Goal: Transaction & Acquisition: Book appointment/travel/reservation

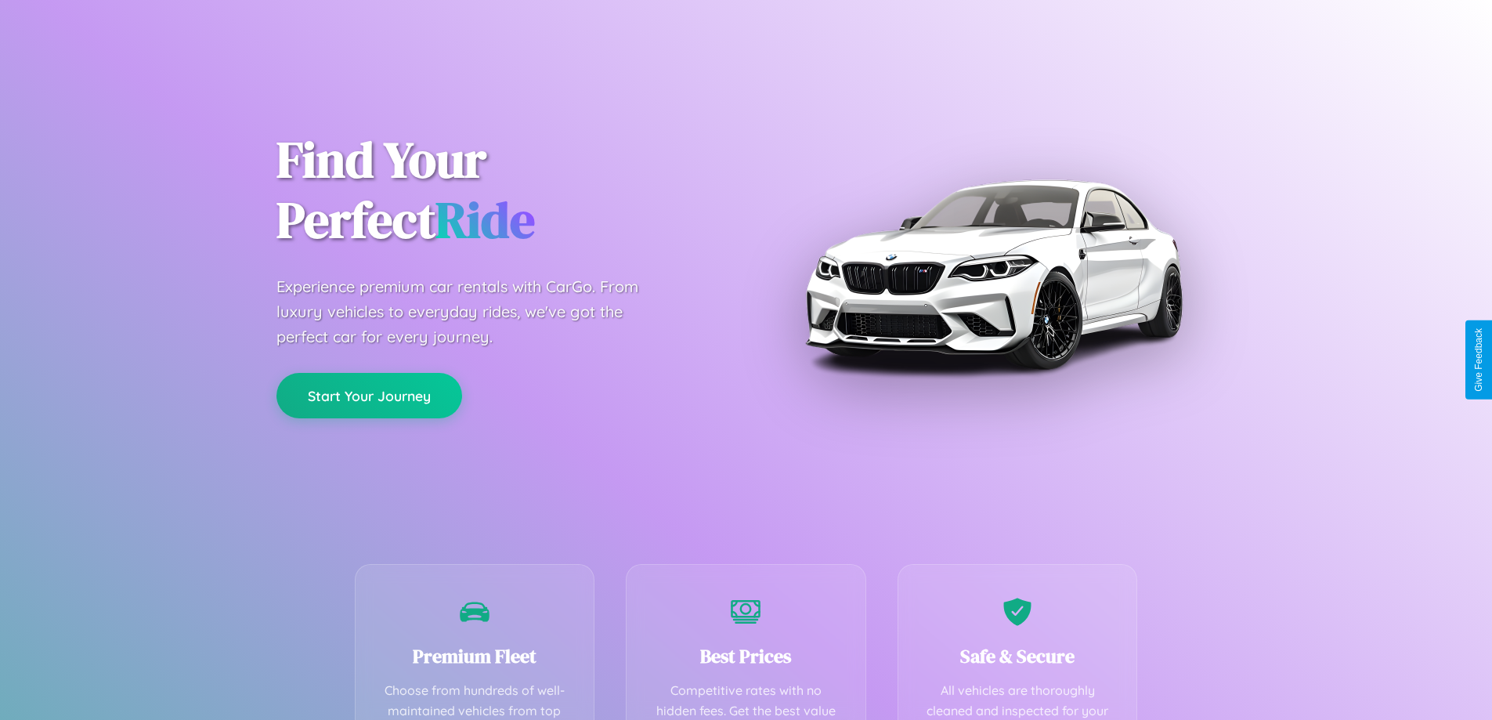
scroll to position [456, 0]
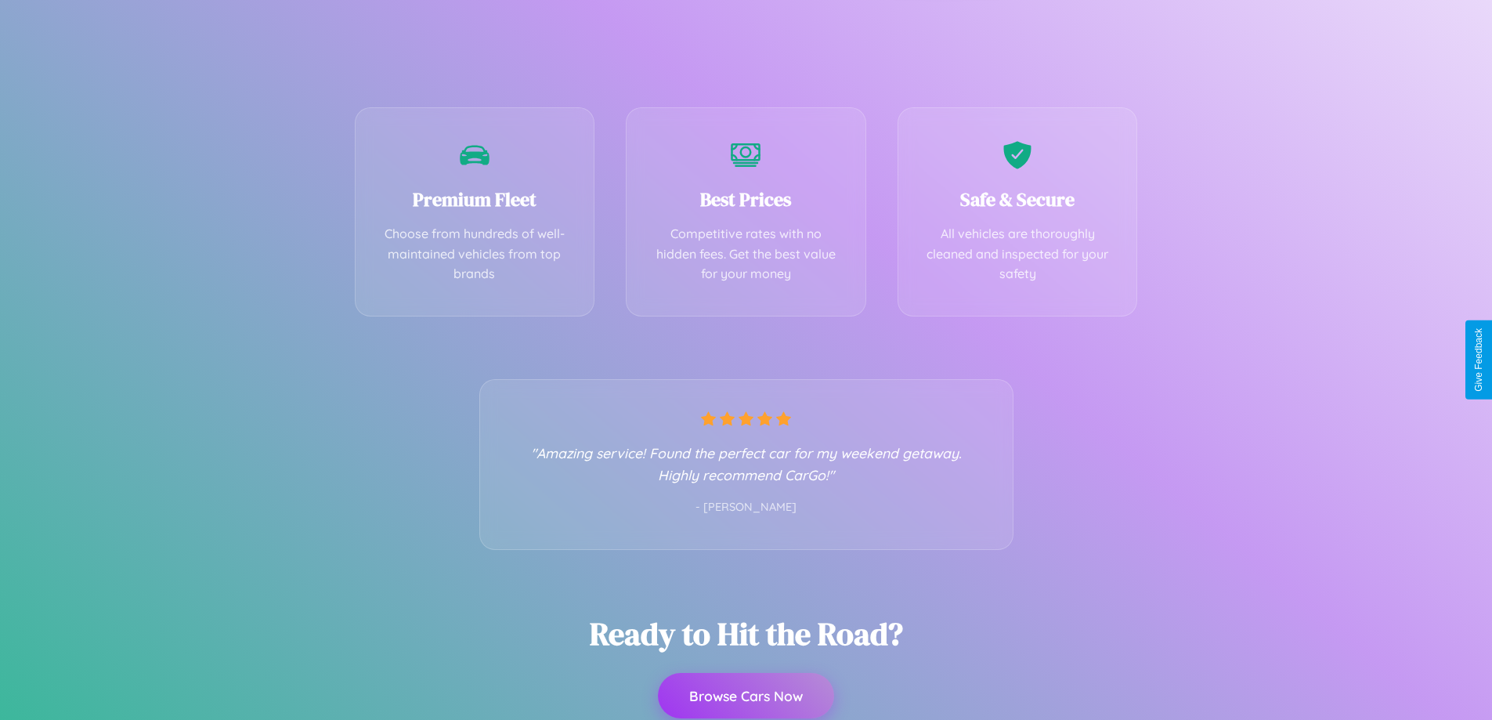
click at [745, 695] on button "Browse Cars Now" at bounding box center [746, 695] width 176 height 45
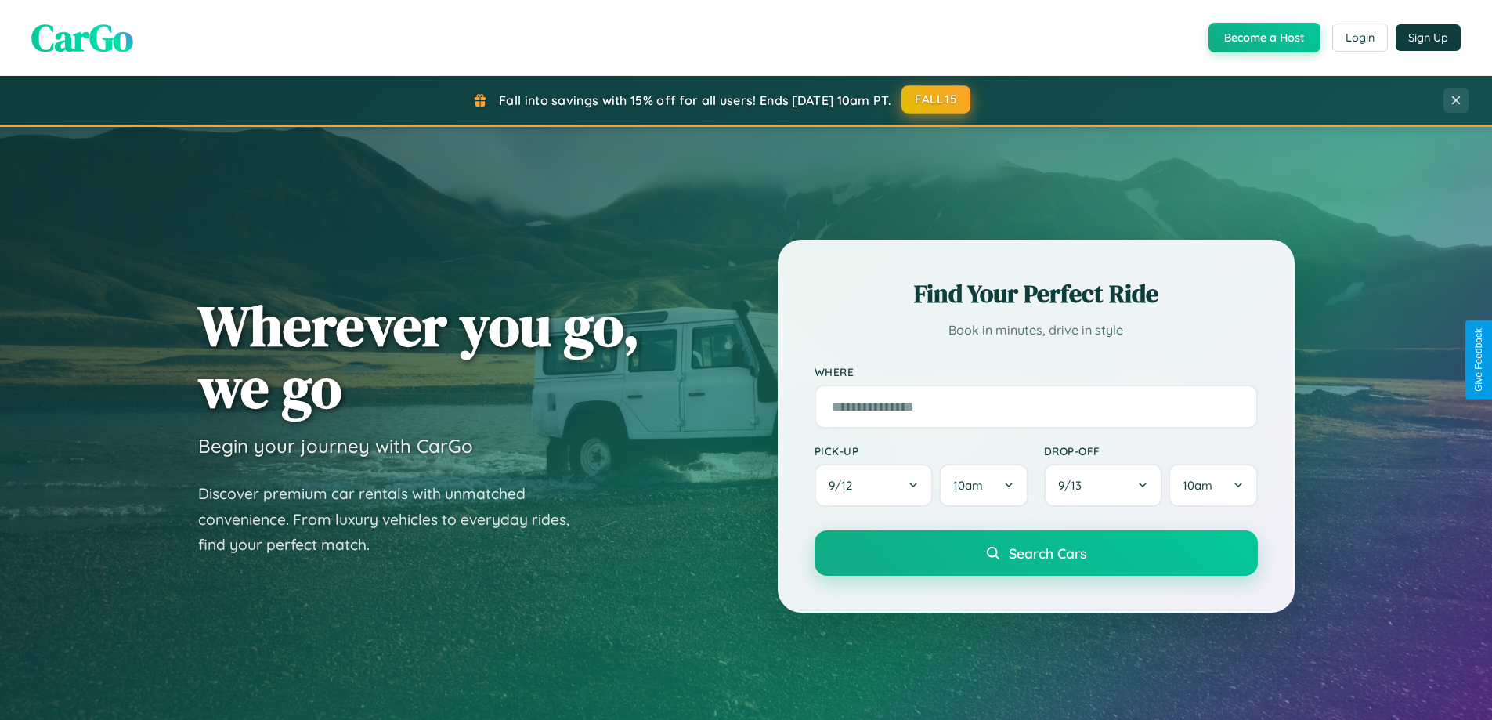
click at [936, 100] on button "FALL15" at bounding box center [935, 99] width 69 height 28
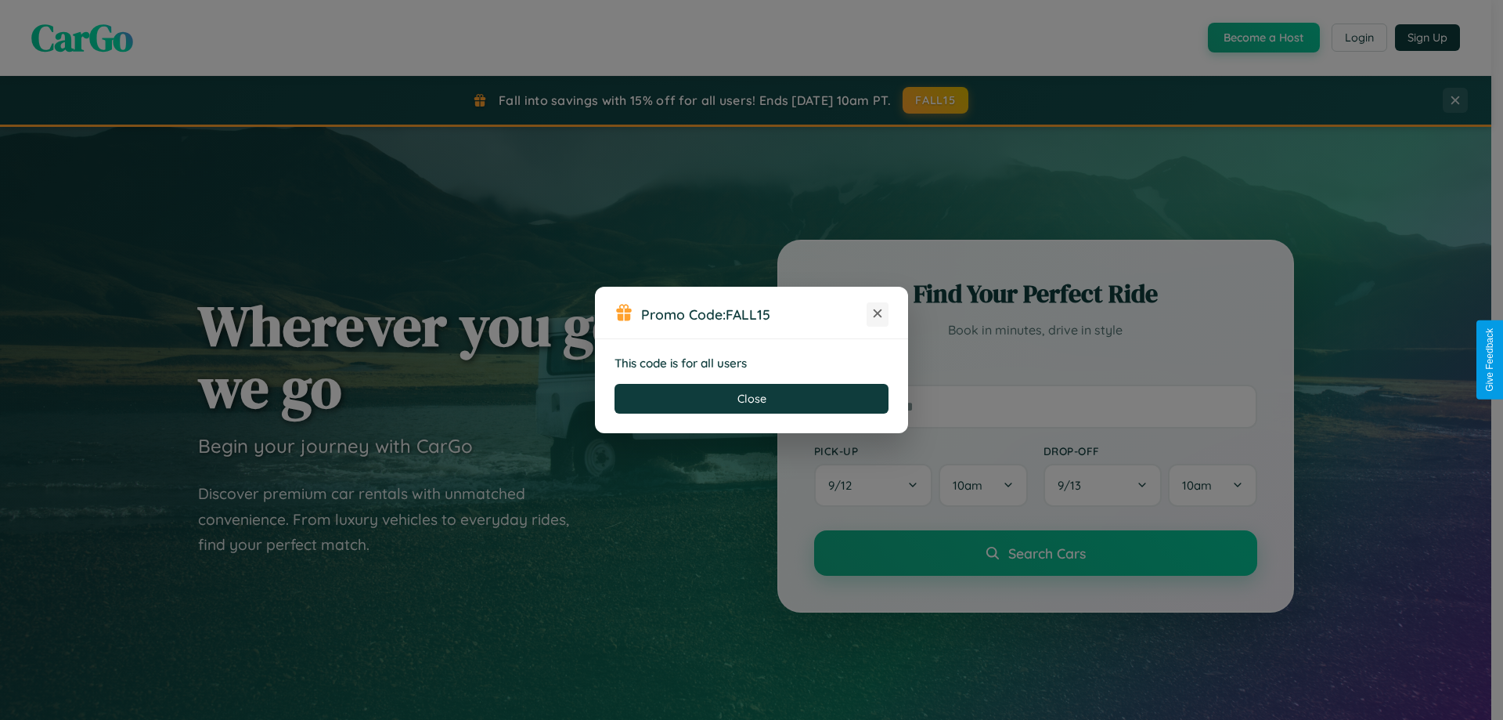
click at [878, 314] on icon at bounding box center [878, 313] width 16 height 16
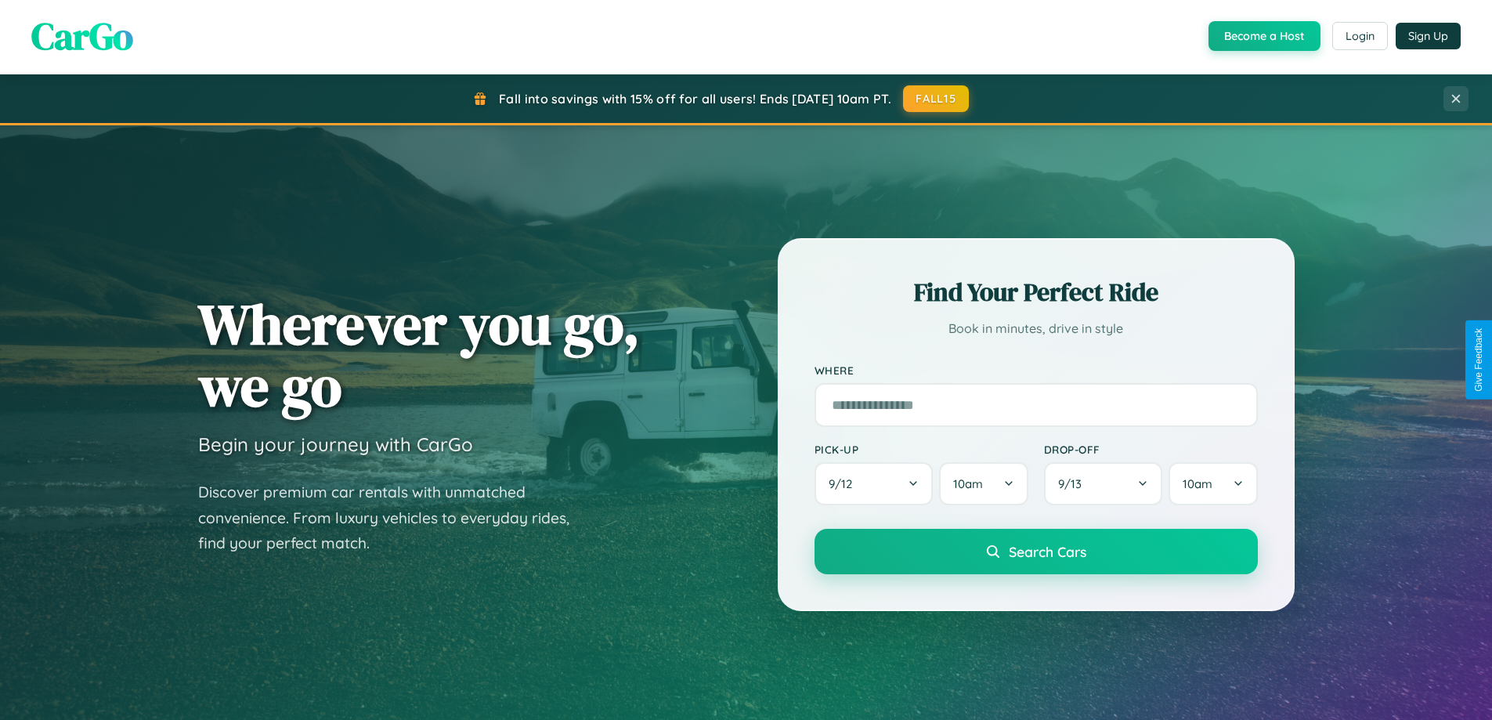
scroll to position [46, 0]
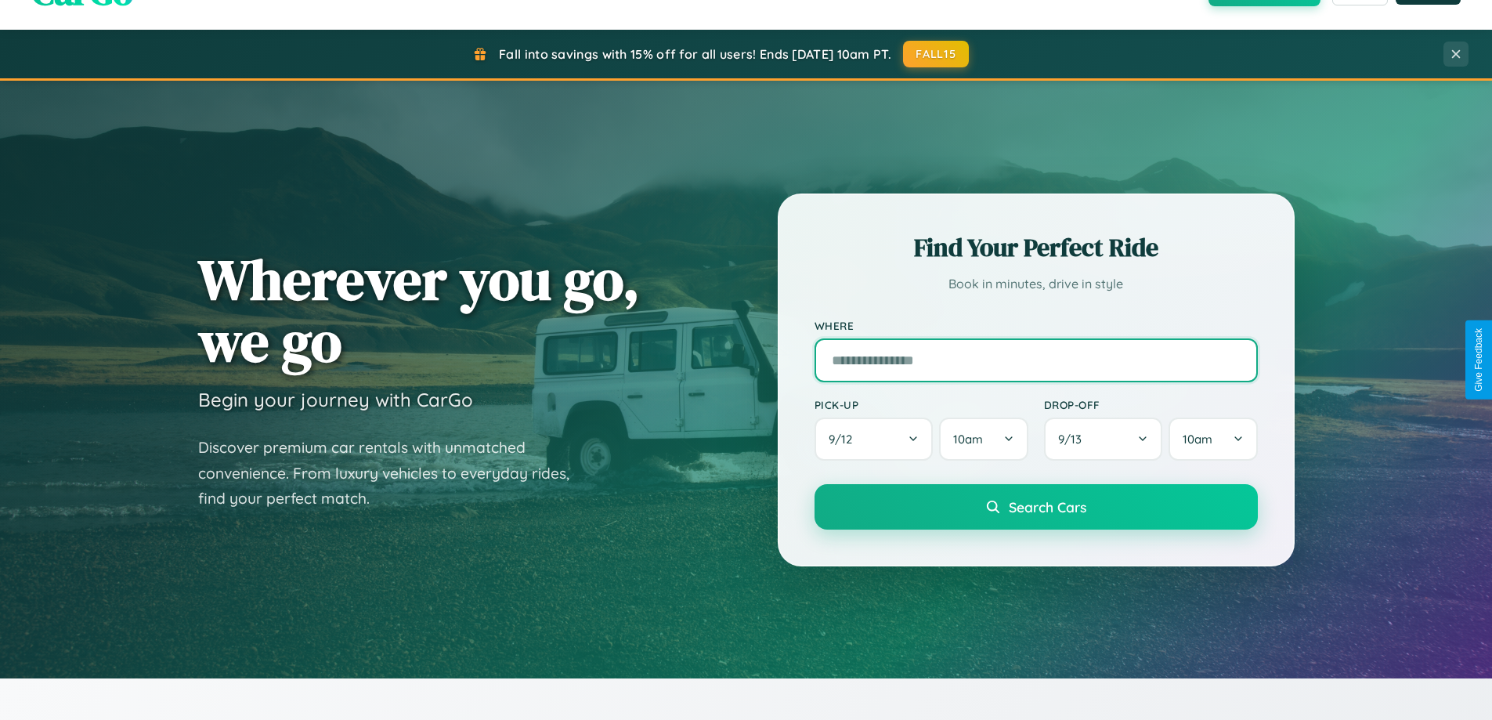
click at [1035, 359] on input "text" at bounding box center [1035, 360] width 443 height 44
type input "********"
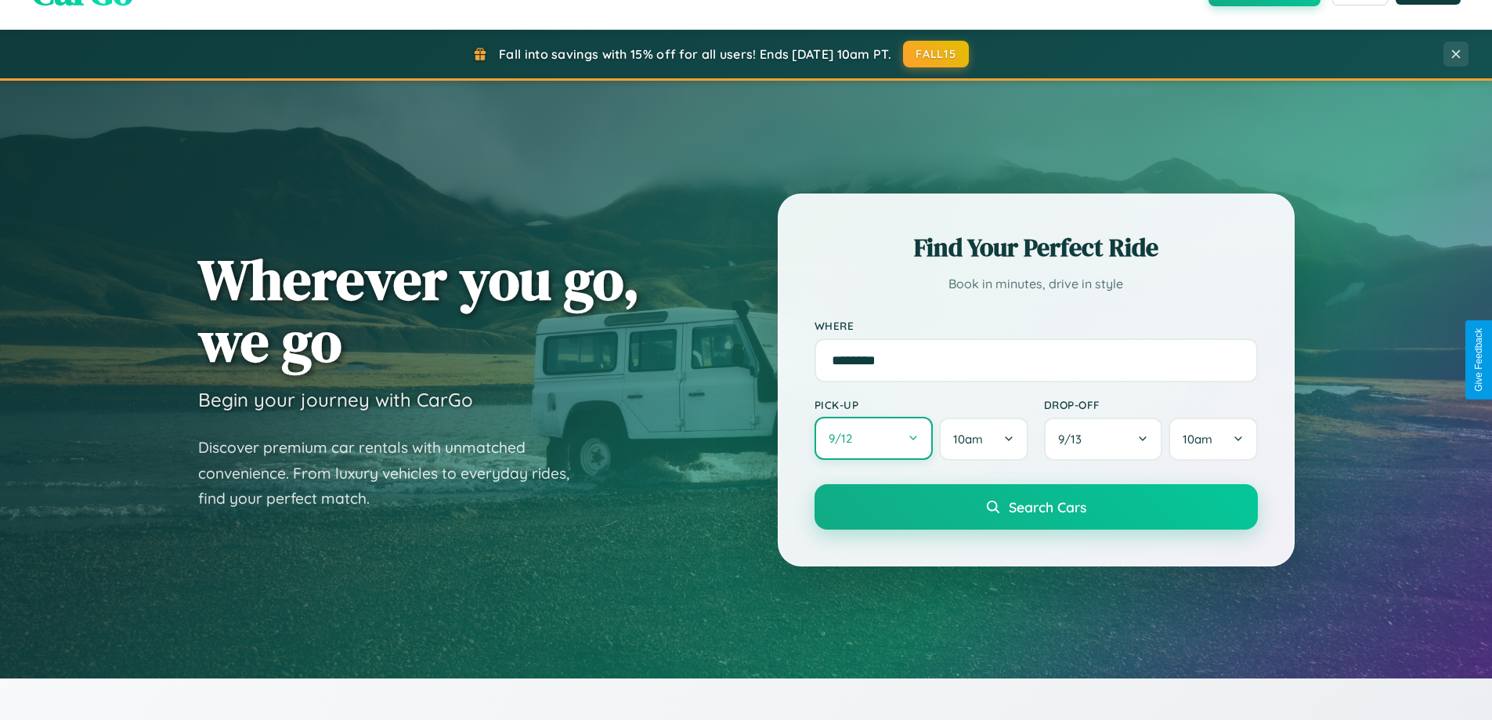
click at [873, 438] on button "9 / 12" at bounding box center [873, 438] width 119 height 43
select select "*"
select select "****"
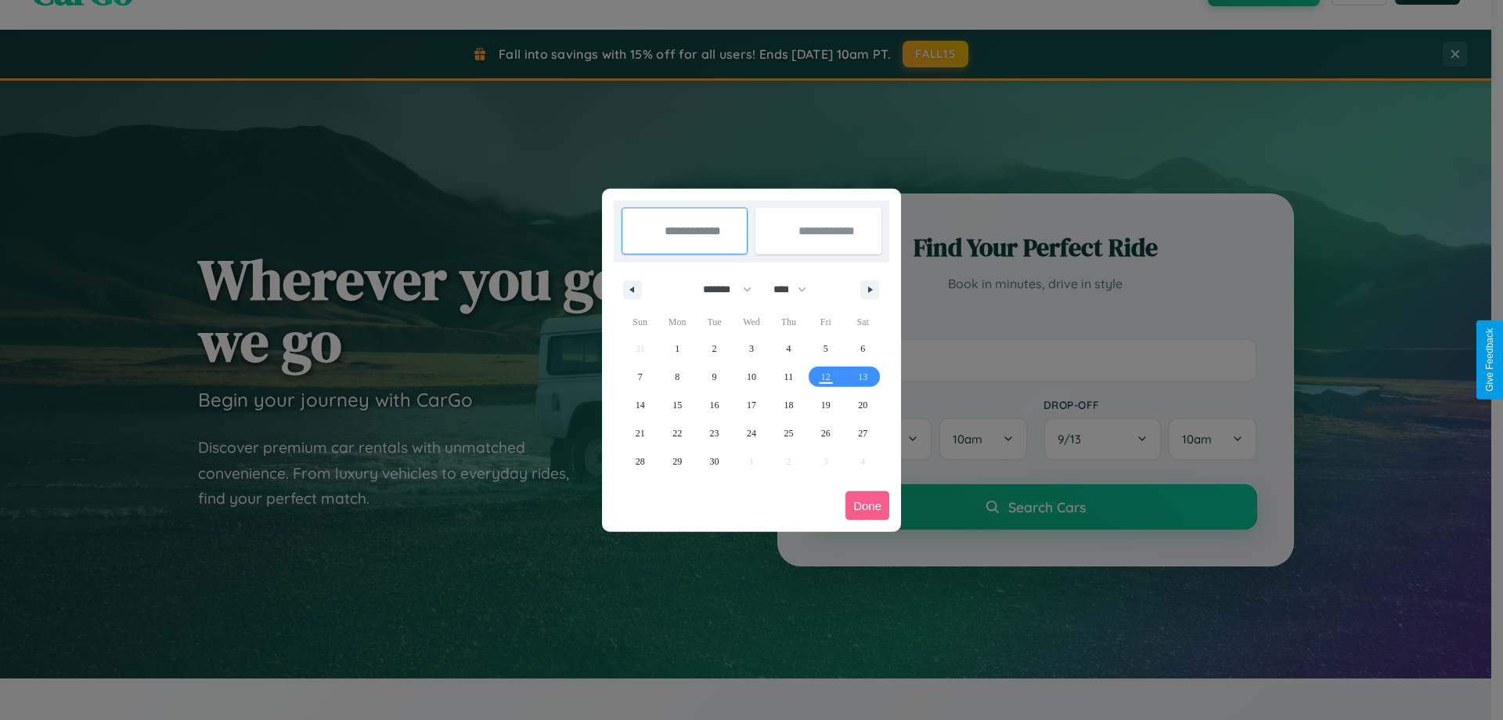
drag, startPoint x: 720, startPoint y: 289, endPoint x: 752, endPoint y: 314, distance: 40.1
click at [720, 289] on select "******* ******** ***** ***** *** **** **** ****** ********* ******* ******** **…" at bounding box center [724, 289] width 67 height 26
select select "*"
drag, startPoint x: 797, startPoint y: 289, endPoint x: 752, endPoint y: 314, distance: 51.9
click at [797, 289] on select "**** **** **** **** **** **** **** **** **** **** **** **** **** **** **** ****…" at bounding box center [789, 289] width 47 height 26
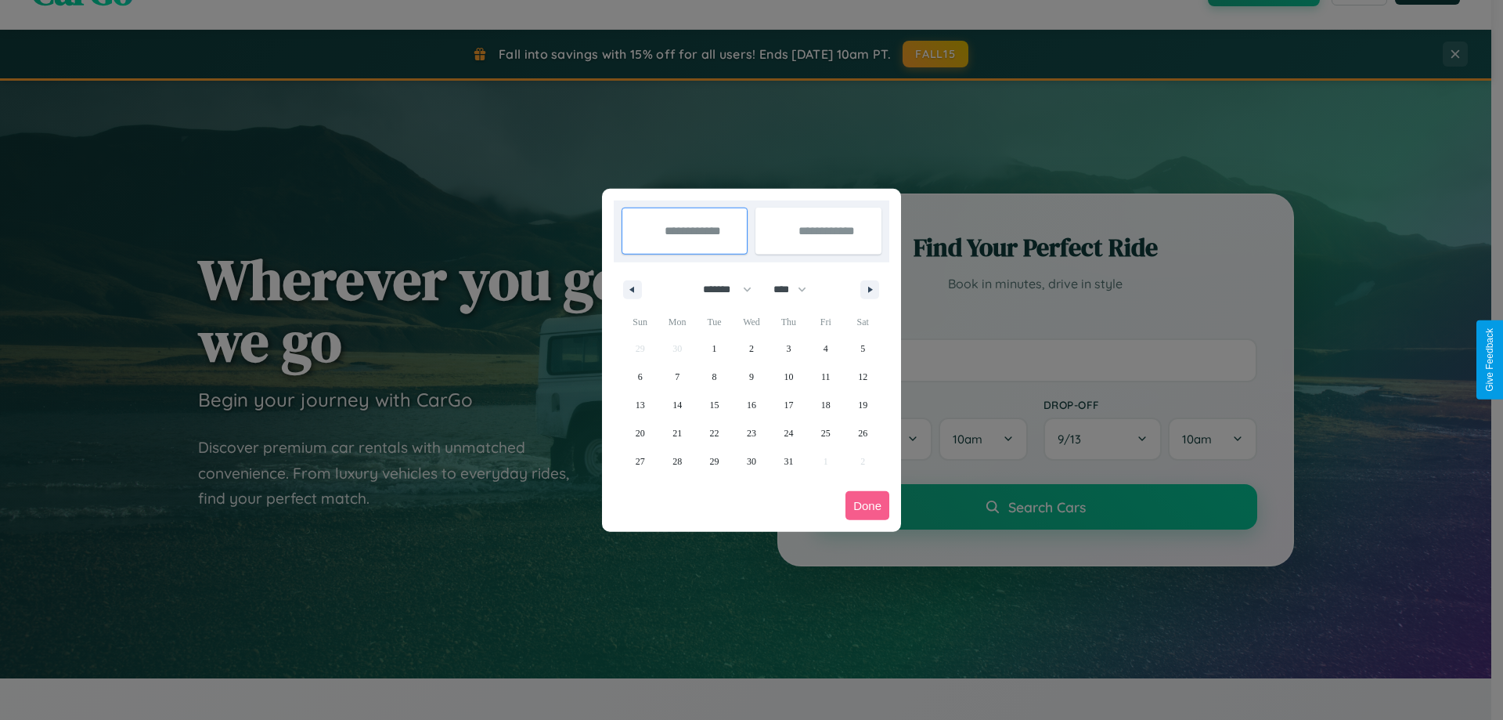
select select "****"
click at [863, 432] on span "25" at bounding box center [862, 433] width 9 height 28
type input "**********"
click at [751, 460] on span "29" at bounding box center [751, 461] width 9 height 28
type input "**********"
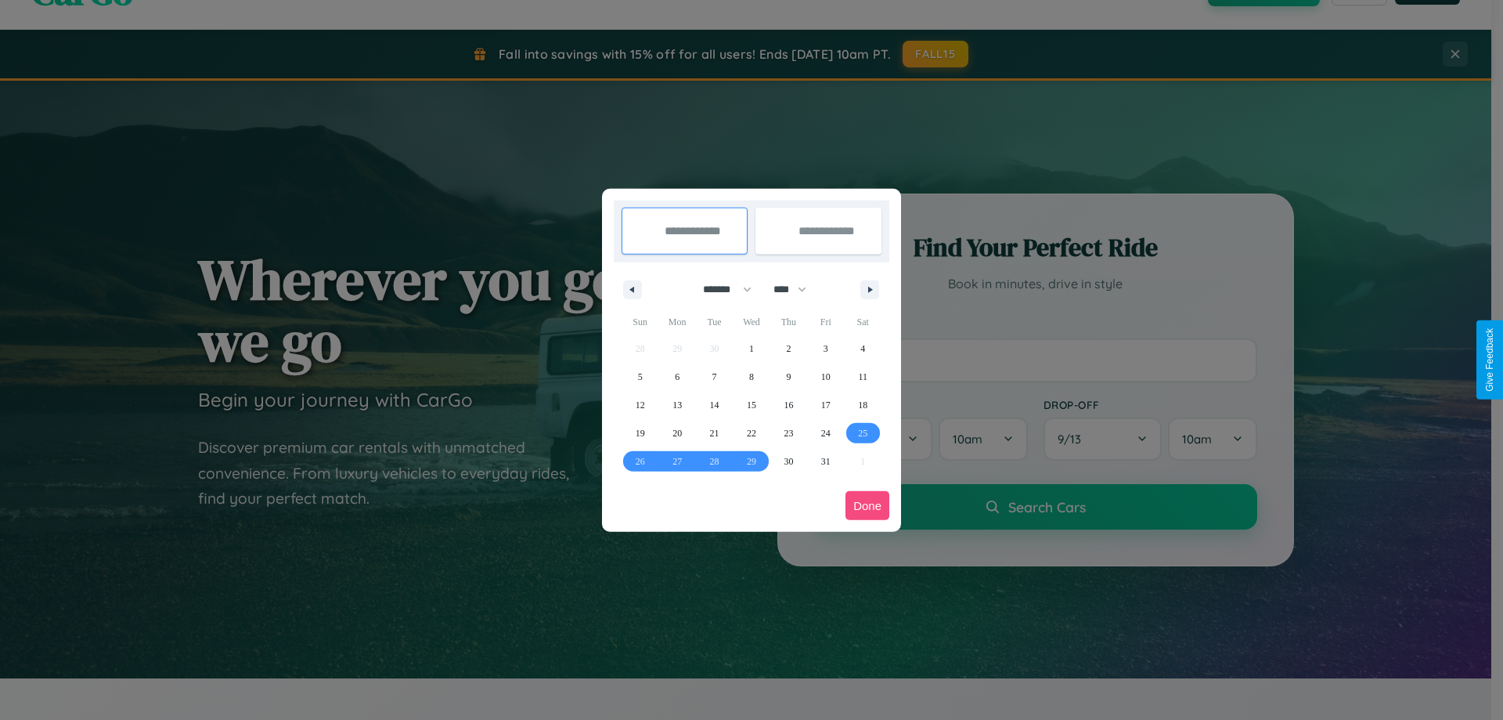
click at [868, 505] on button "Done" at bounding box center [868, 505] width 44 height 29
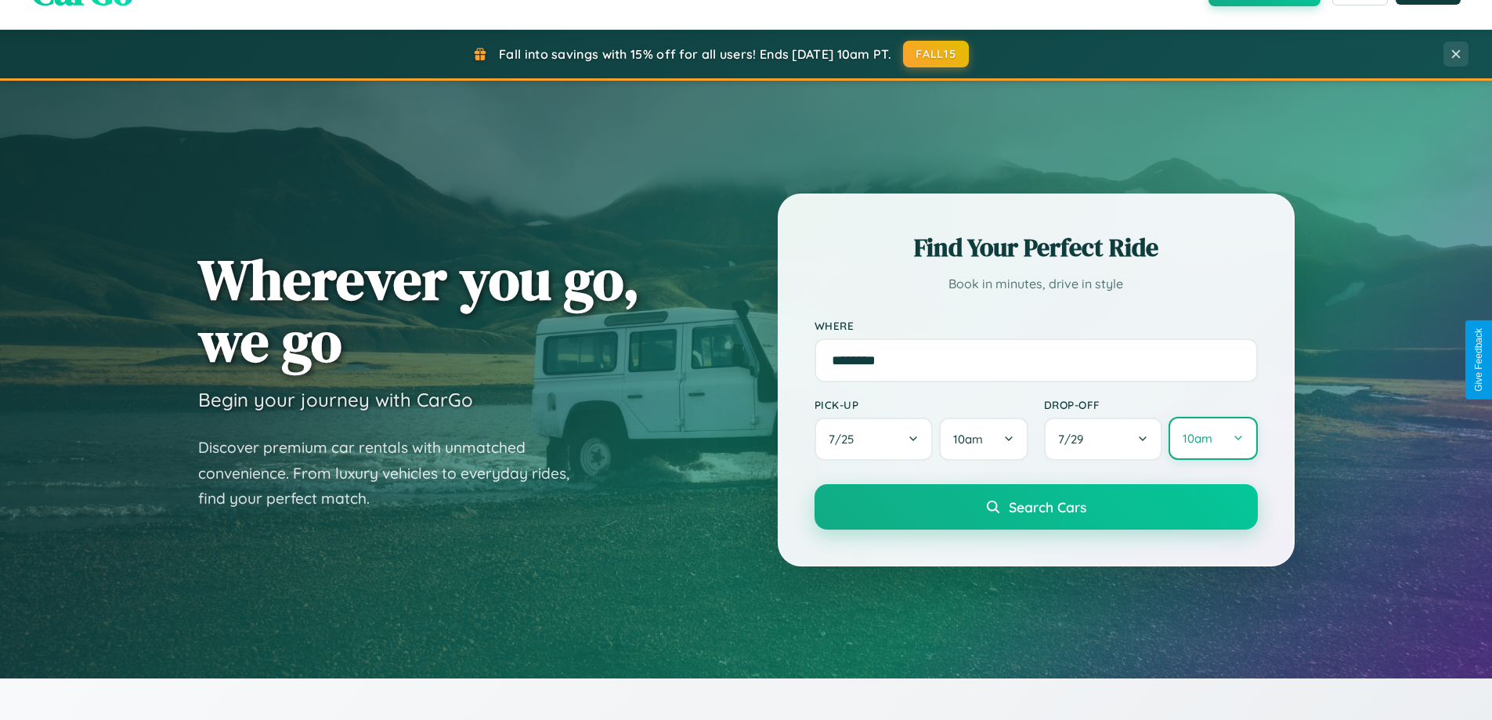
click at [1212, 438] on button "10am" at bounding box center [1212, 438] width 88 height 43
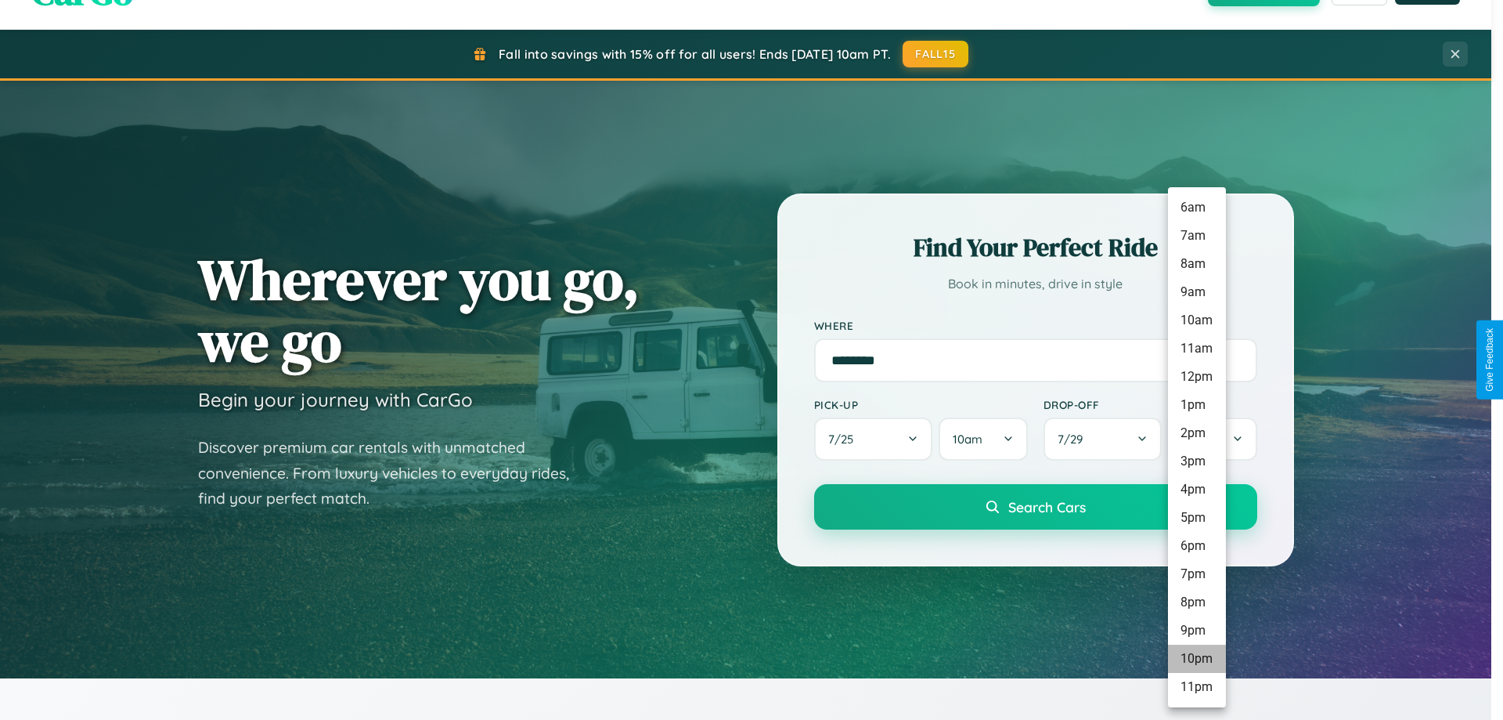
click at [1196, 658] on li "10pm" at bounding box center [1197, 658] width 58 height 28
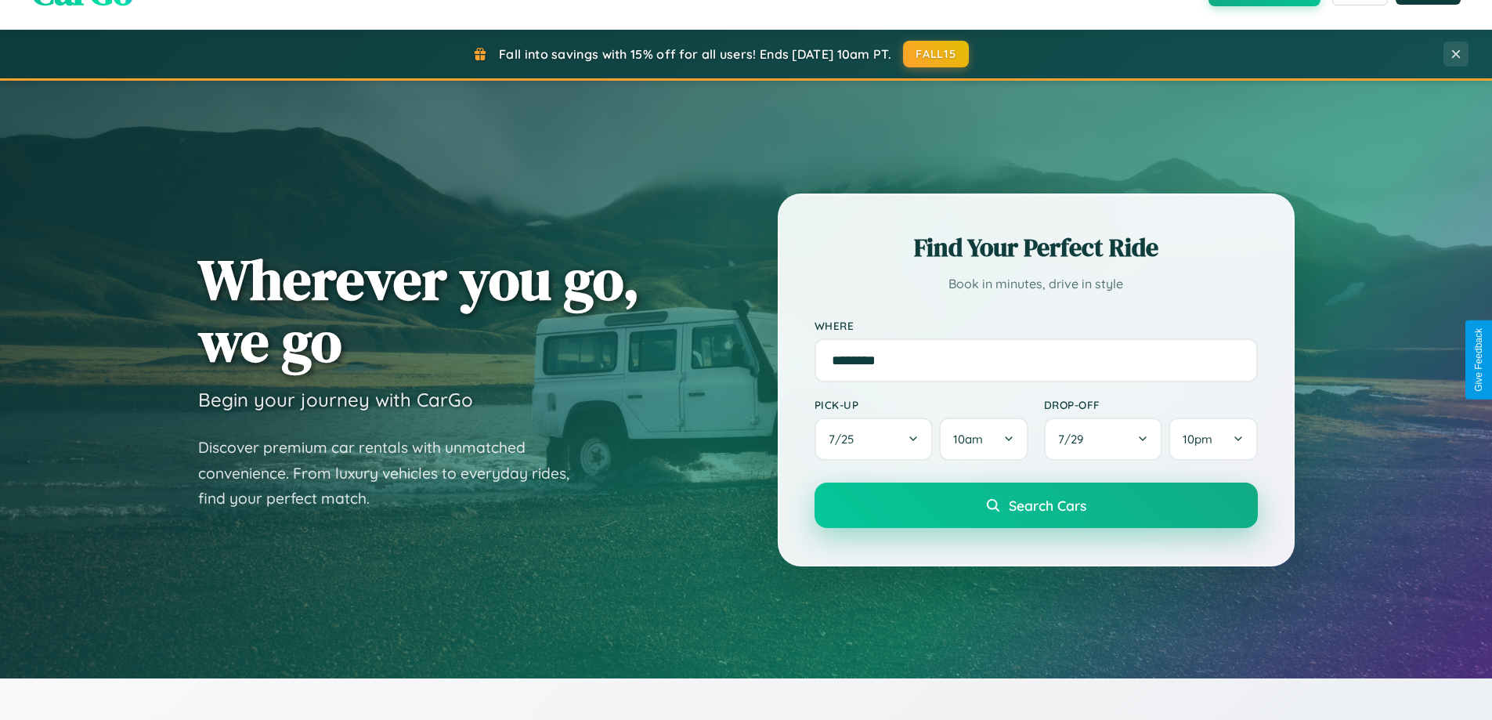
click at [1035, 506] on span "Search Cars" at bounding box center [1047, 504] width 78 height 17
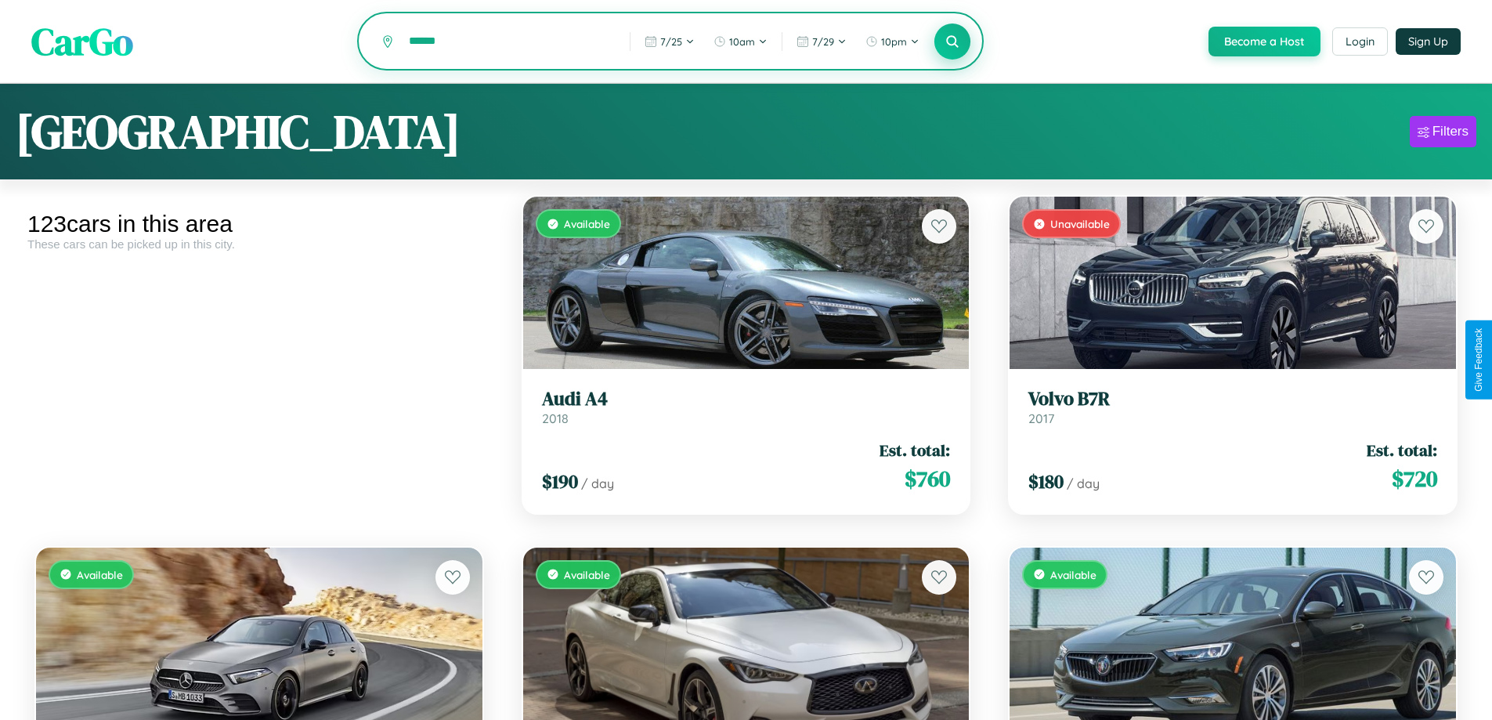
type input "******"
click at [951, 41] on icon at bounding box center [952, 41] width 15 height 15
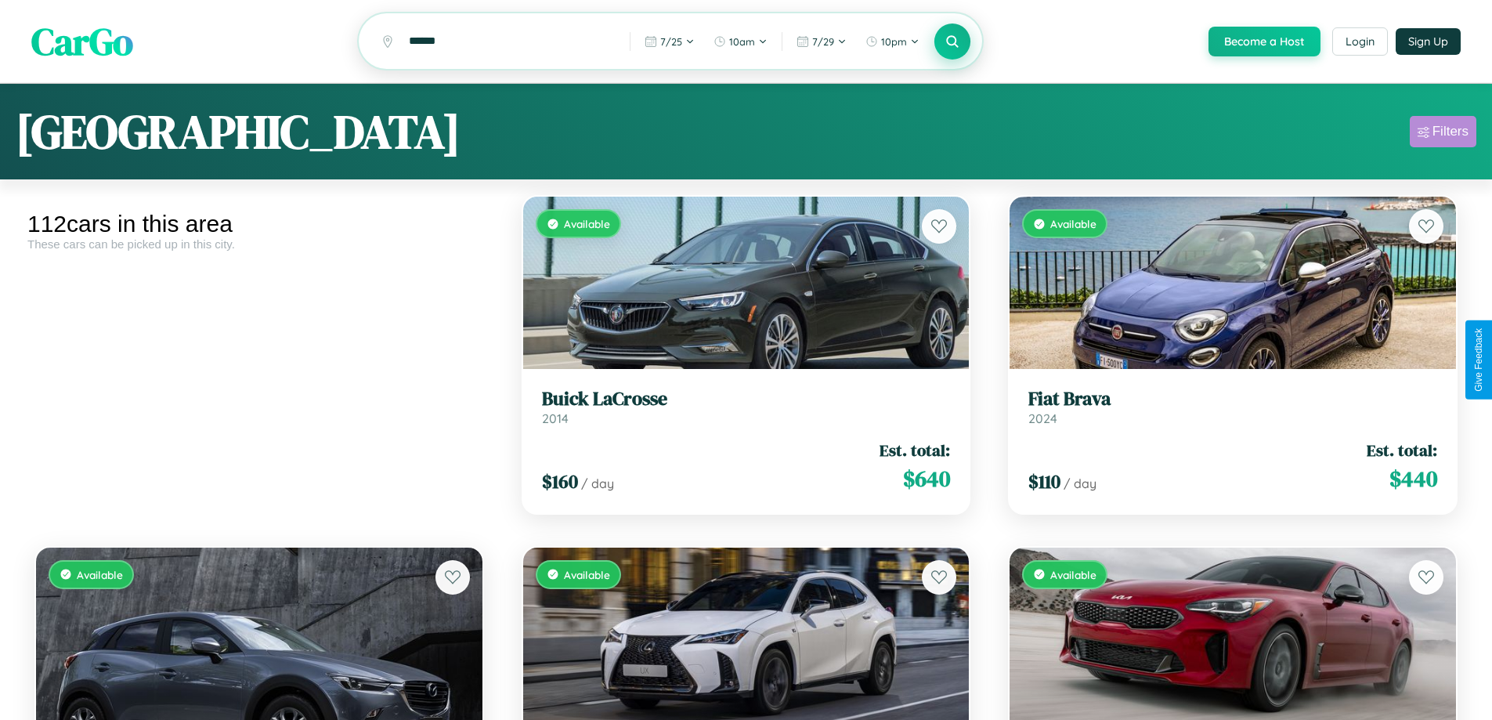
click at [1442, 134] on div "Filters" at bounding box center [1450, 132] width 36 height 16
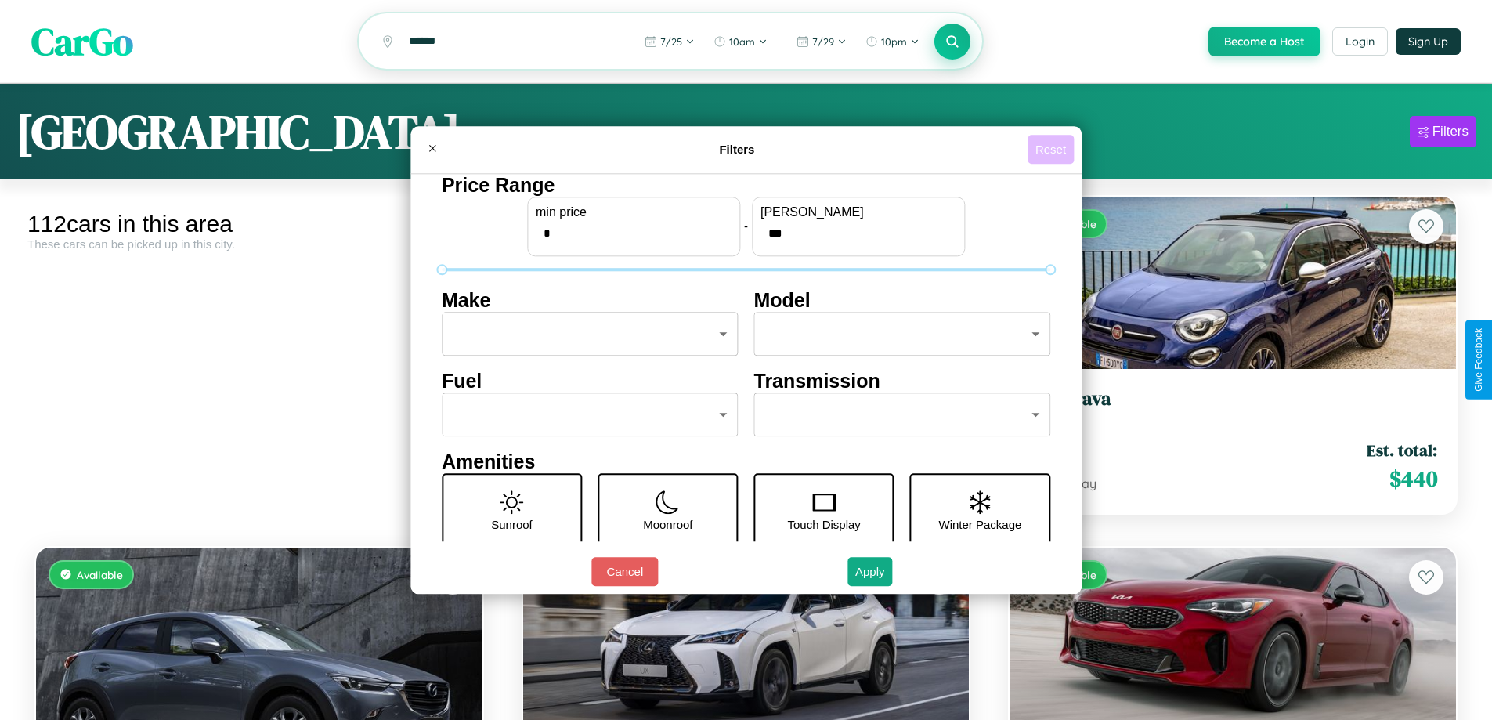
click at [1052, 149] on button "Reset" at bounding box center [1050, 149] width 46 height 29
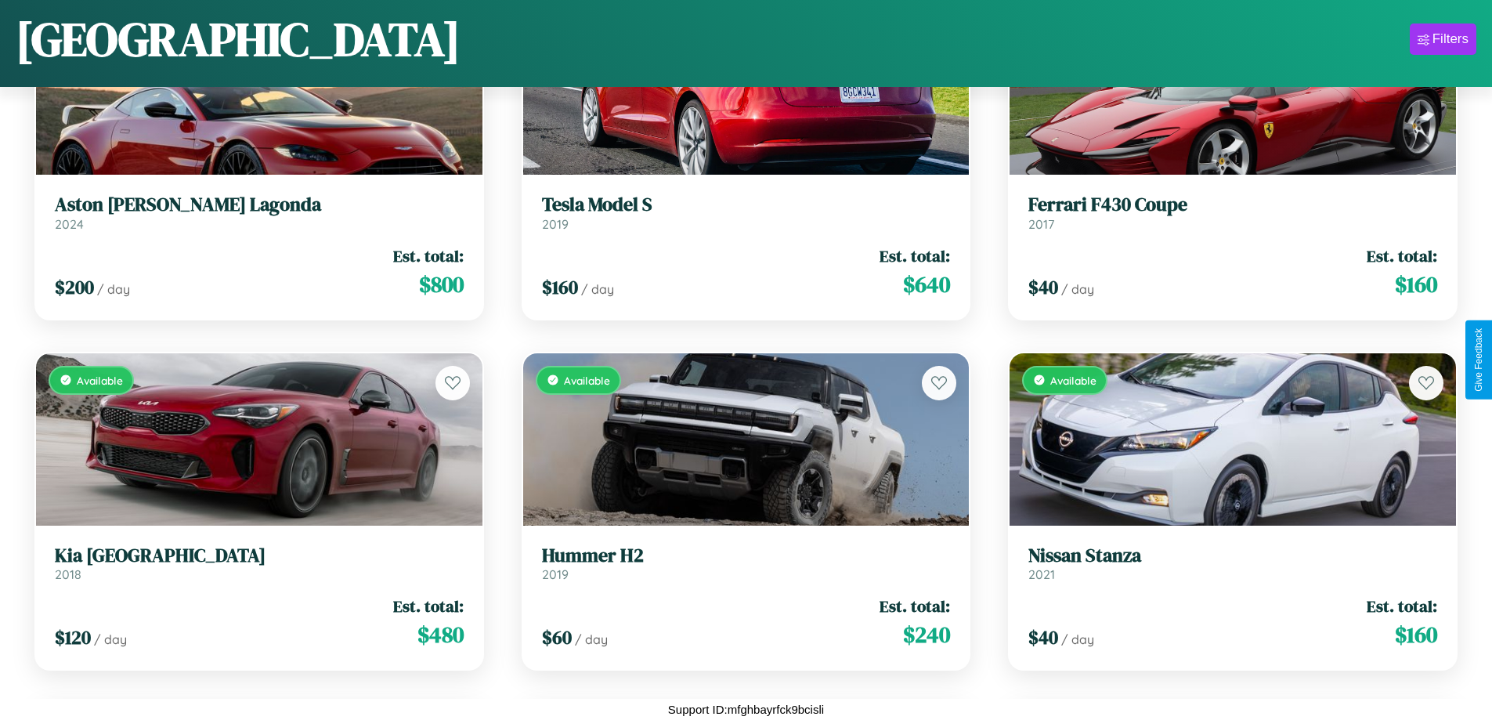
scroll to position [4077, 0]
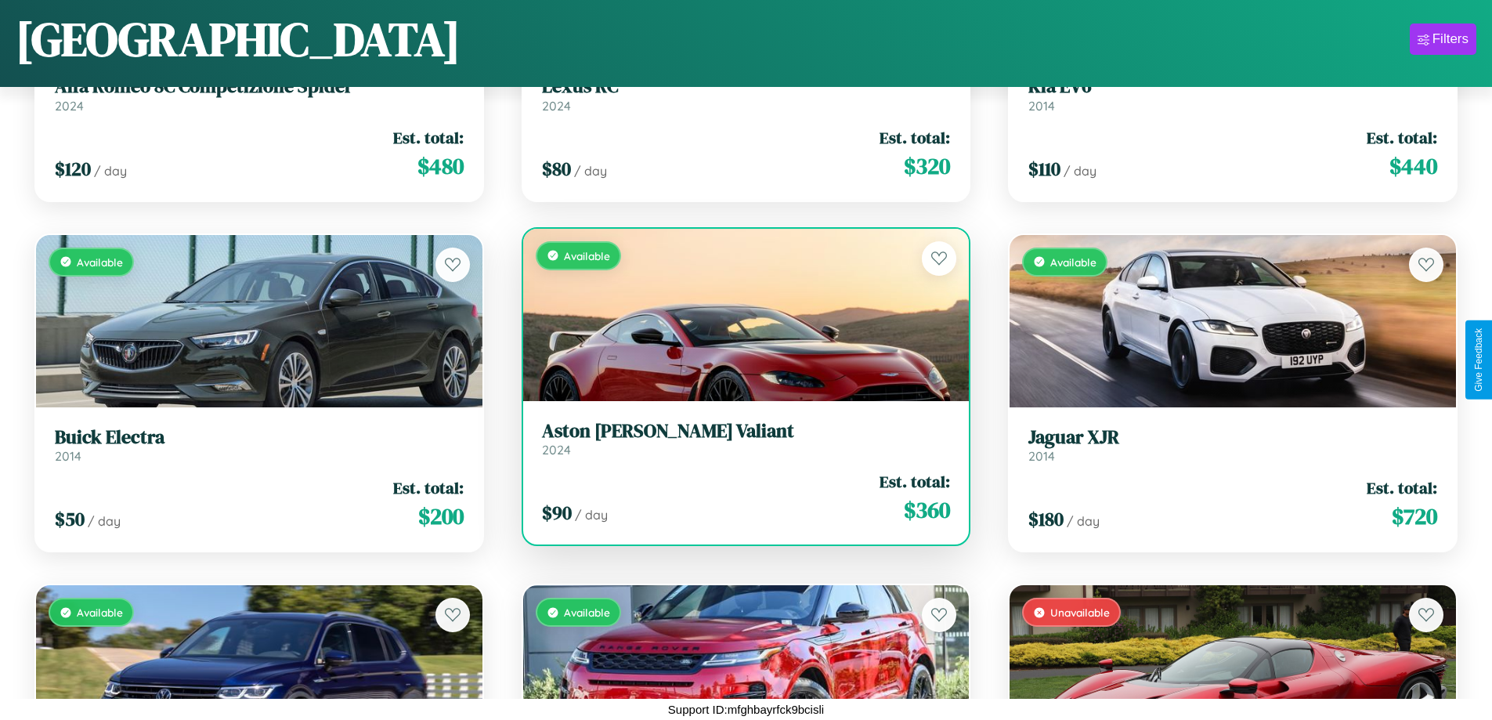
click at [739, 444] on link "Aston Martin Valiant 2024" at bounding box center [746, 439] width 409 height 38
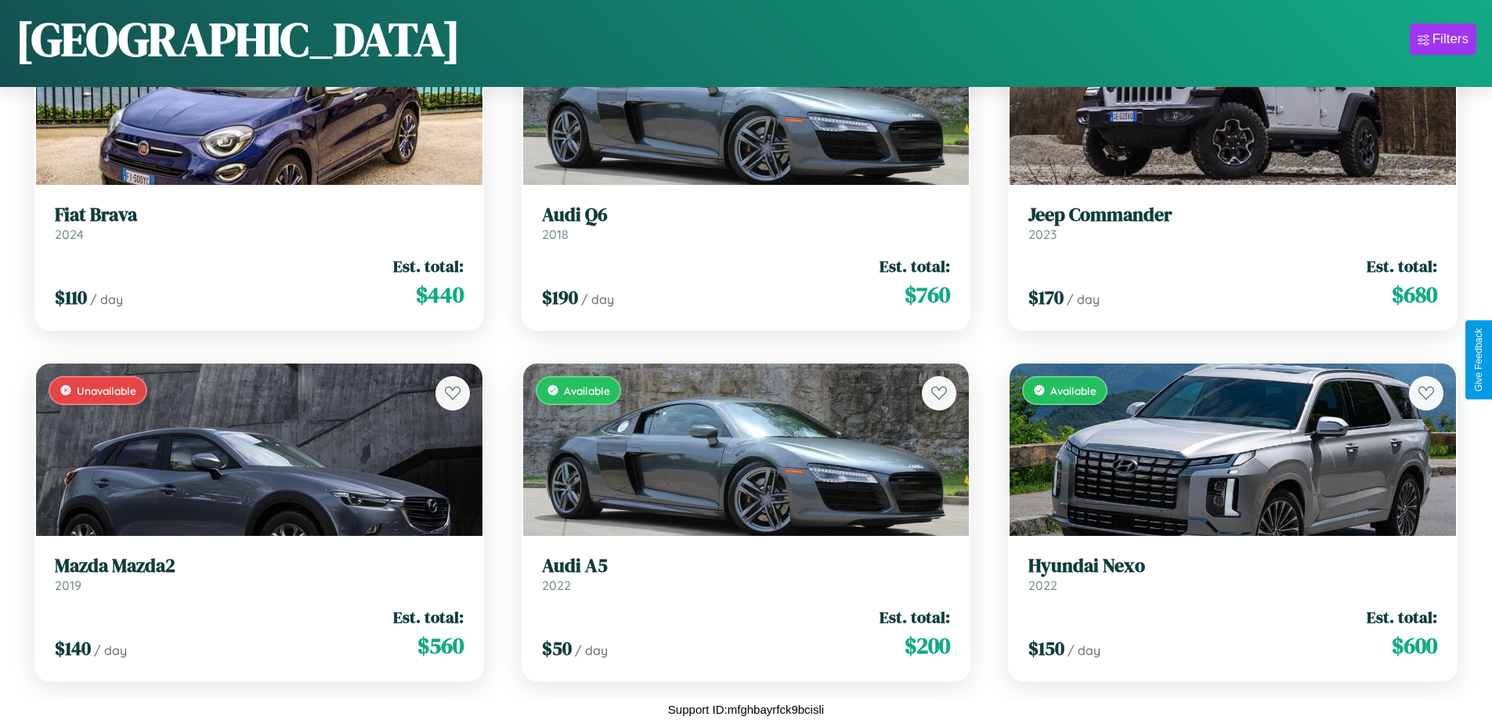
scroll to position [3025, 0]
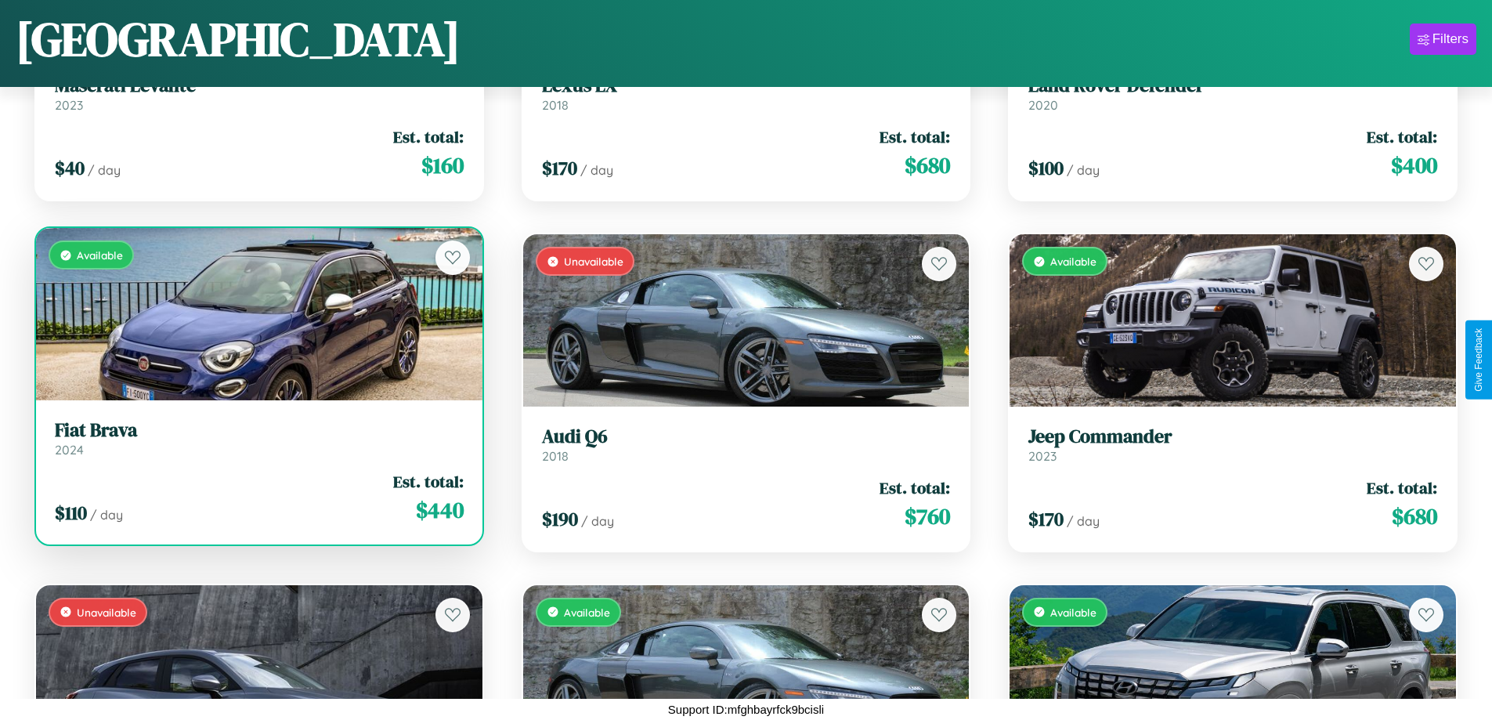
click at [257, 318] on div "Available" at bounding box center [259, 314] width 446 height 172
click at [257, 314] on div "Available" at bounding box center [259, 314] width 446 height 172
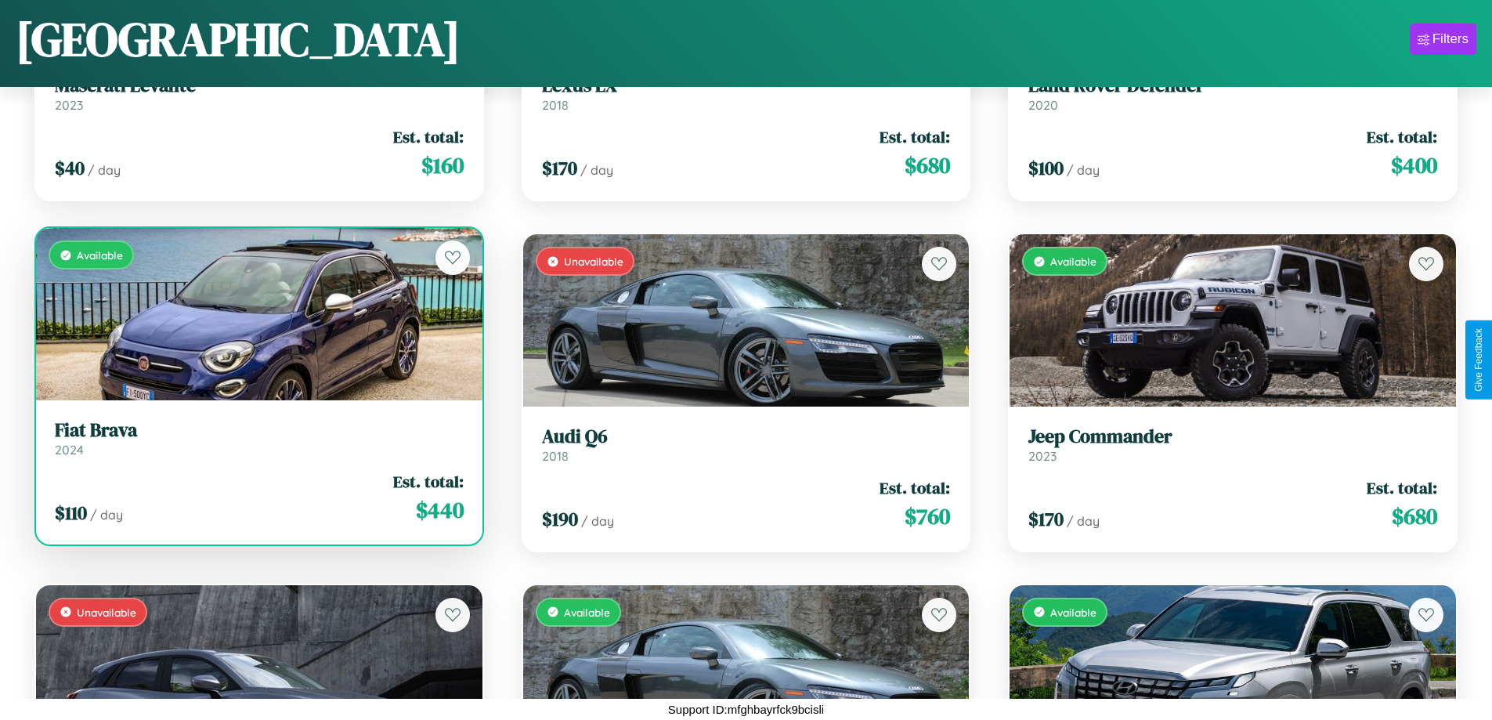
click at [257, 314] on div "Available" at bounding box center [259, 314] width 446 height 172
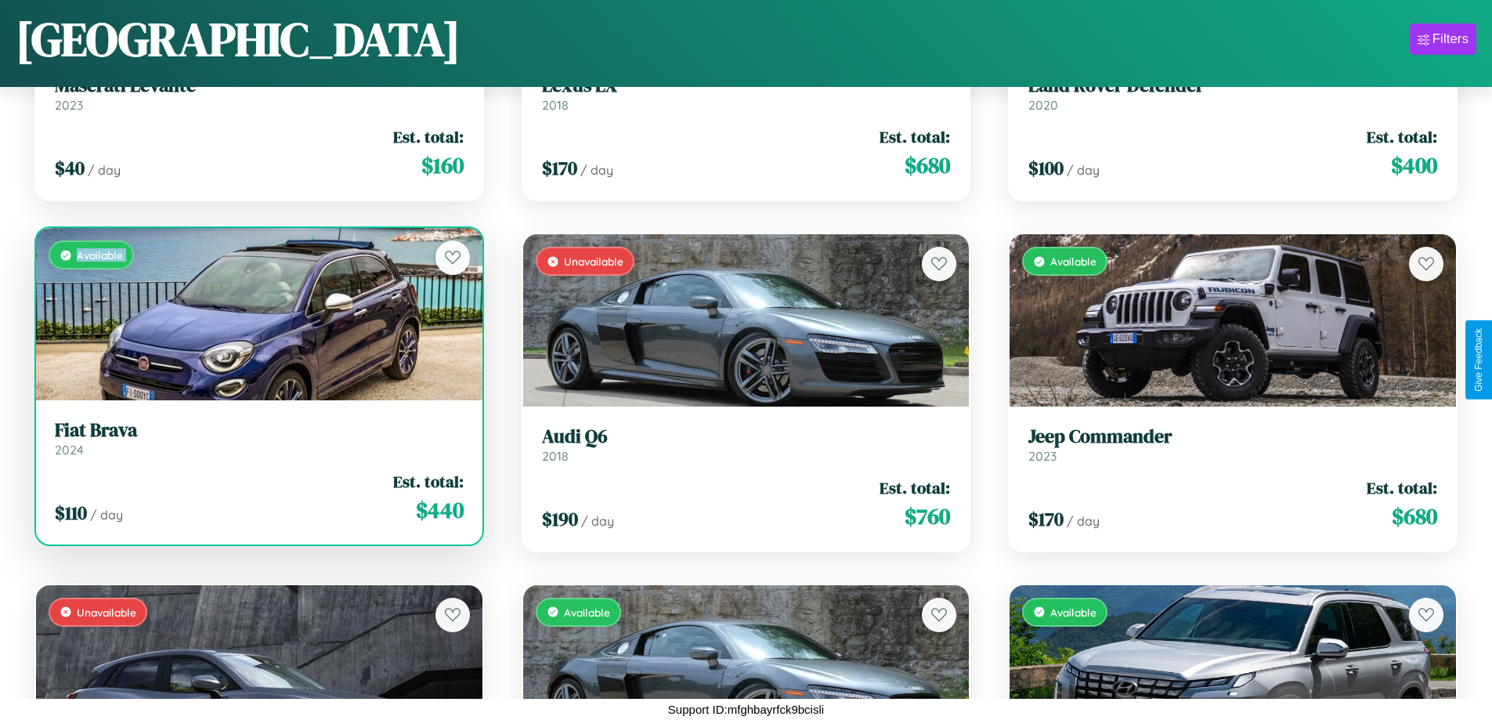
click at [257, 314] on div "Available" at bounding box center [259, 314] width 446 height 172
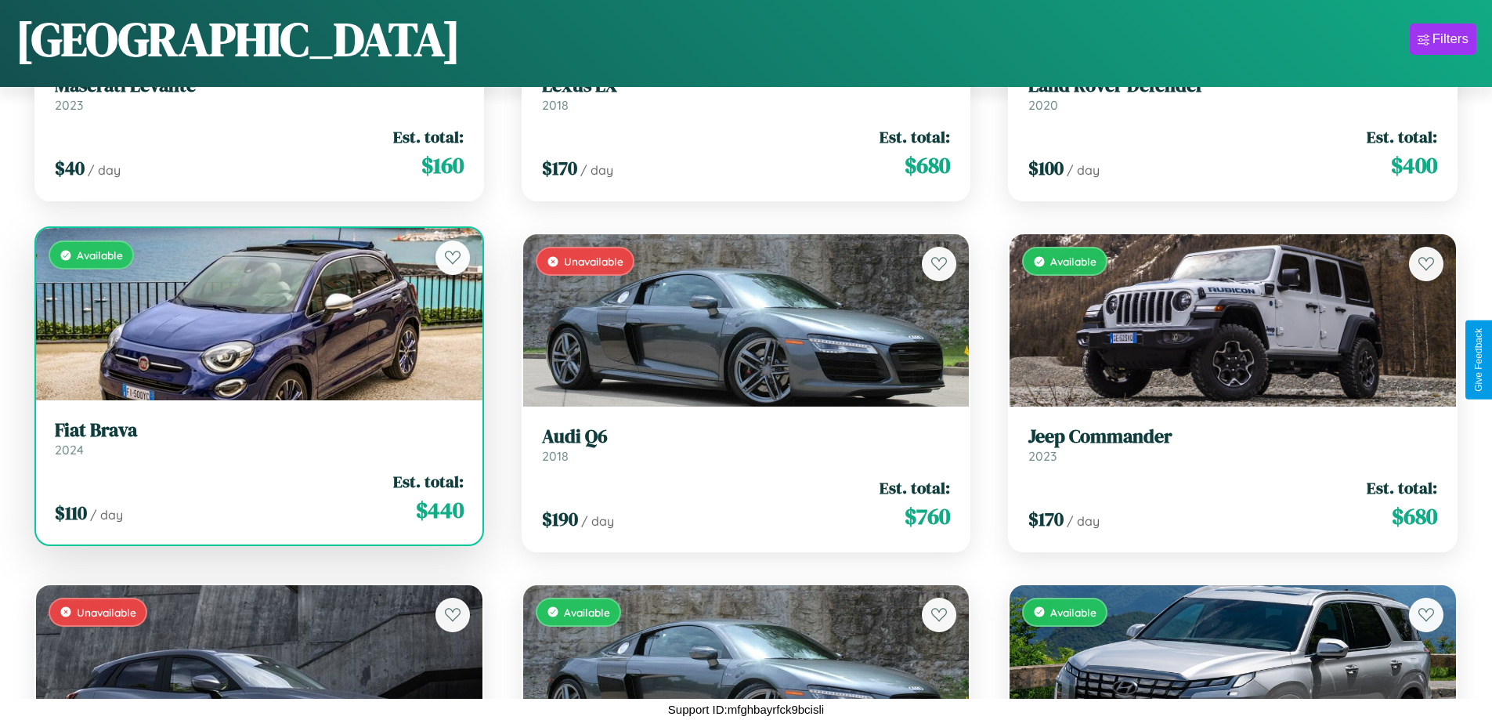
click at [257, 314] on div "Available" at bounding box center [259, 314] width 446 height 172
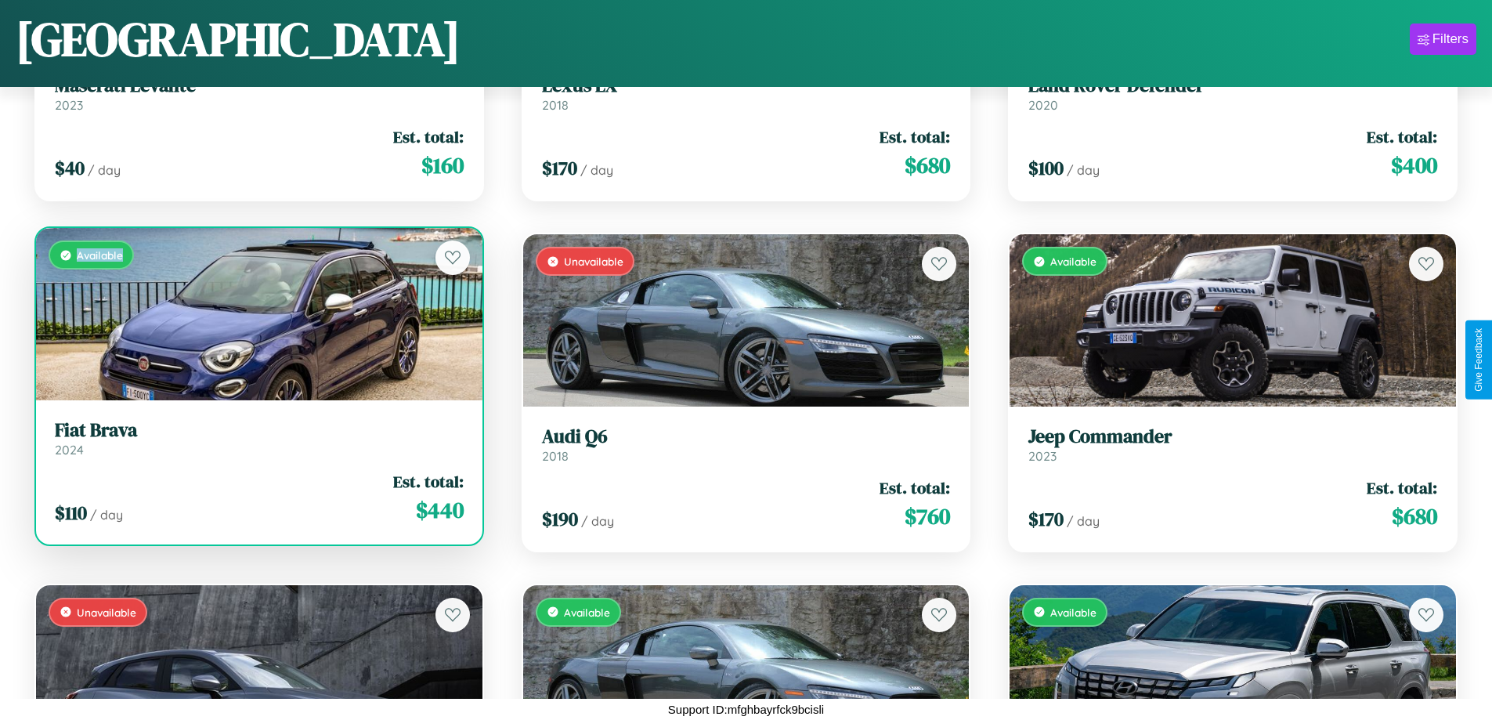
click at [257, 314] on div "Available" at bounding box center [259, 314] width 446 height 172
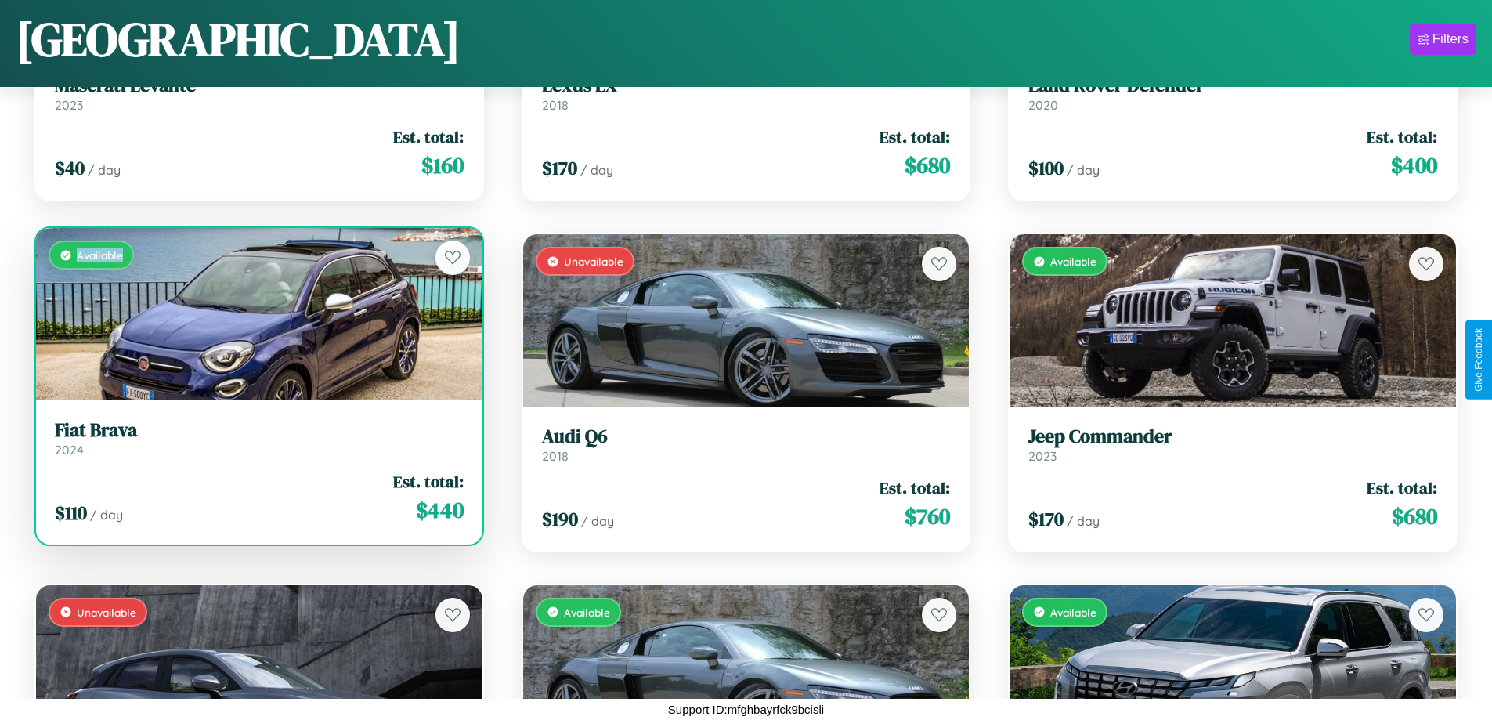
click at [257, 438] on h3 "Fiat Brava" at bounding box center [259, 430] width 409 height 23
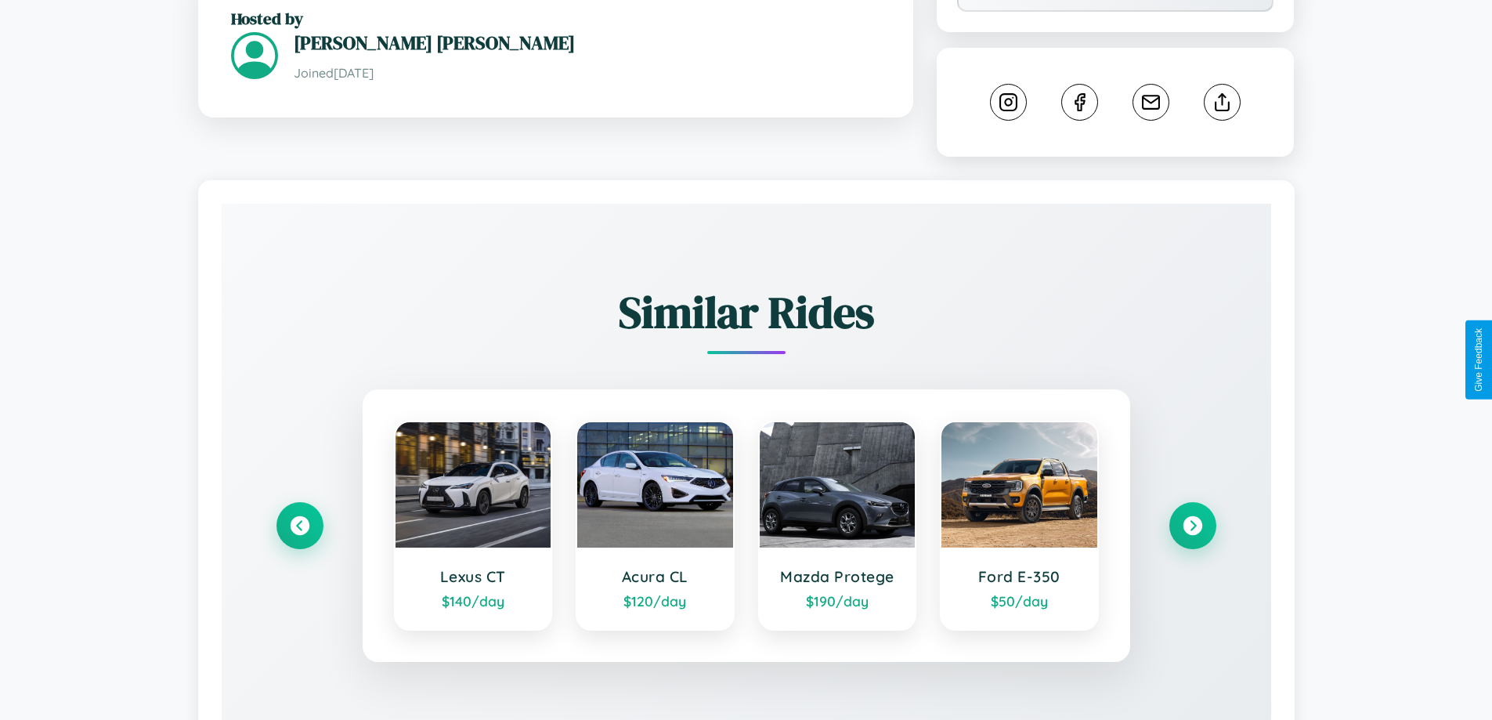
scroll to position [853, 0]
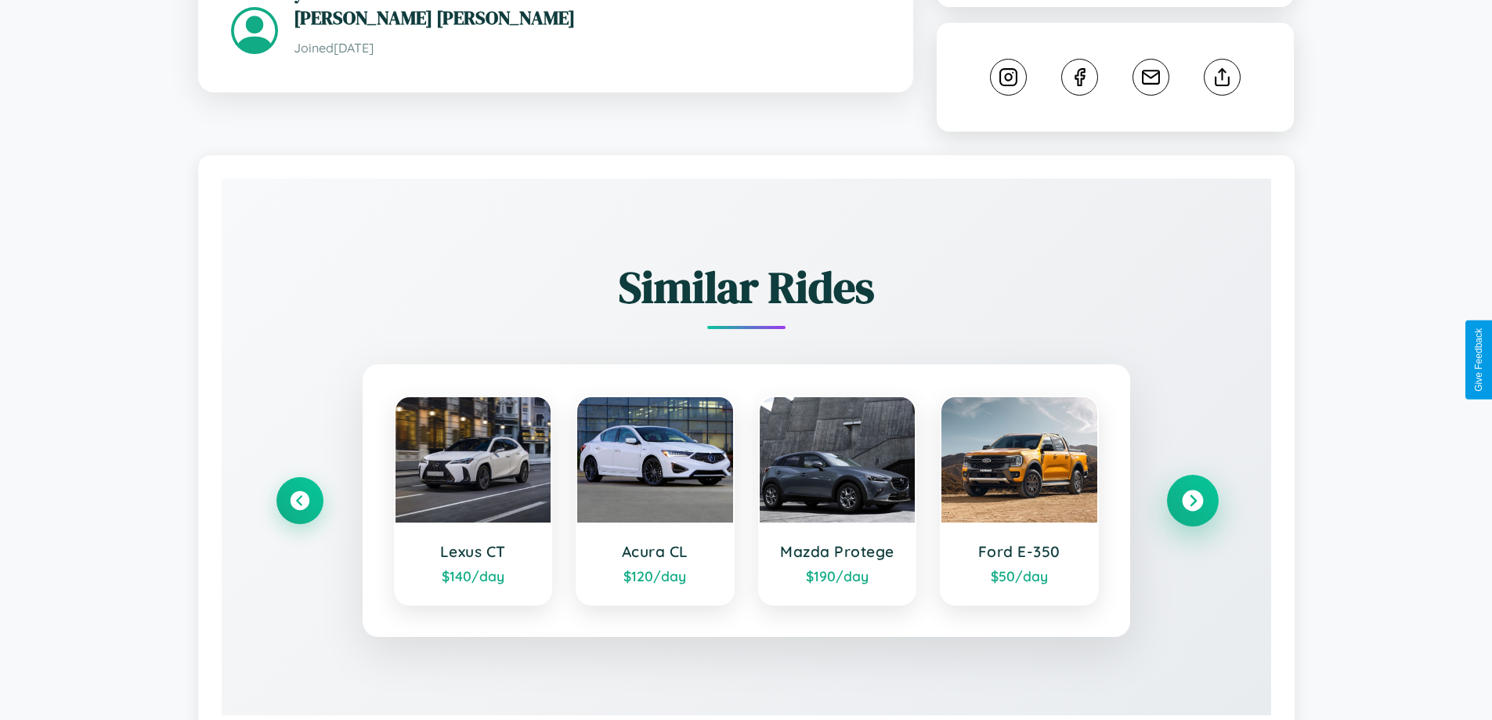
click at [1192, 489] on icon at bounding box center [1191, 499] width 21 height 21
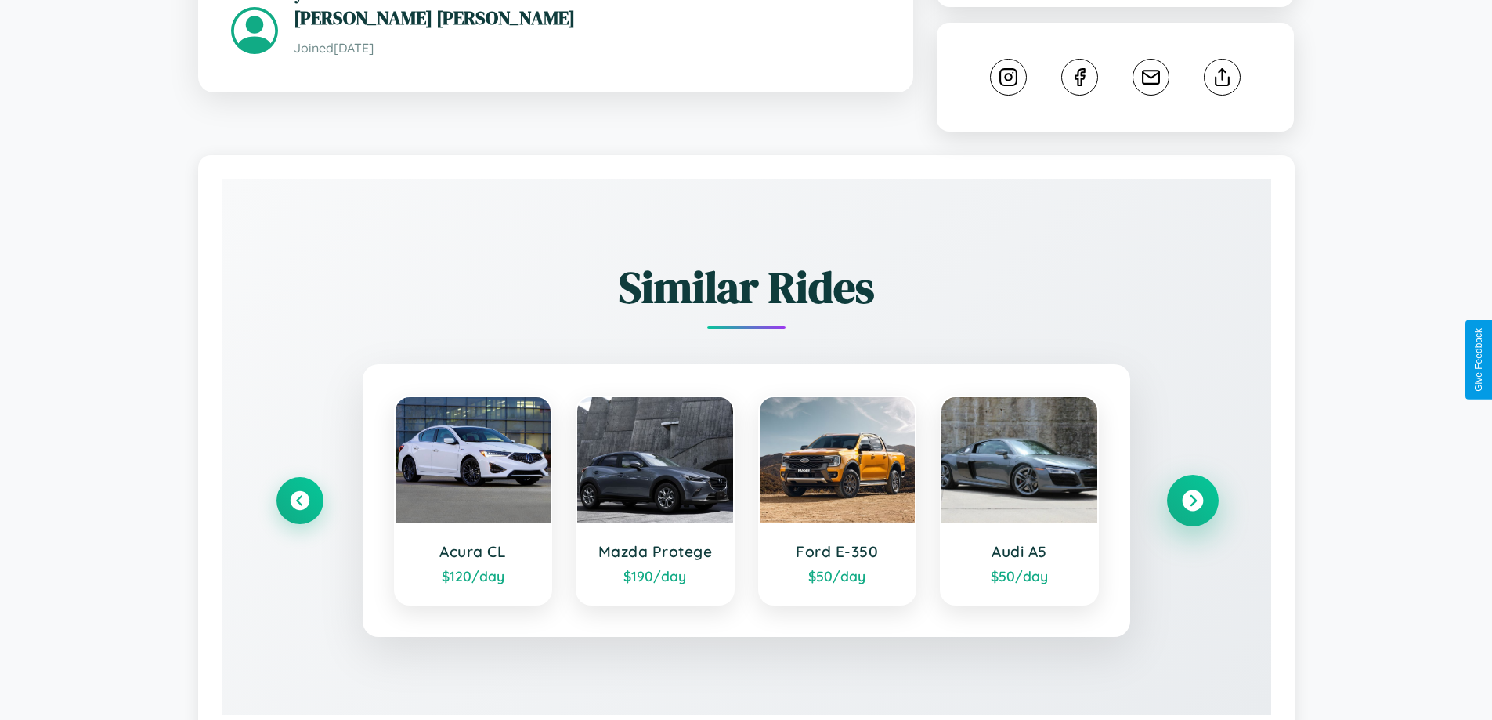
click at [1192, 489] on icon at bounding box center [1191, 499] width 21 height 21
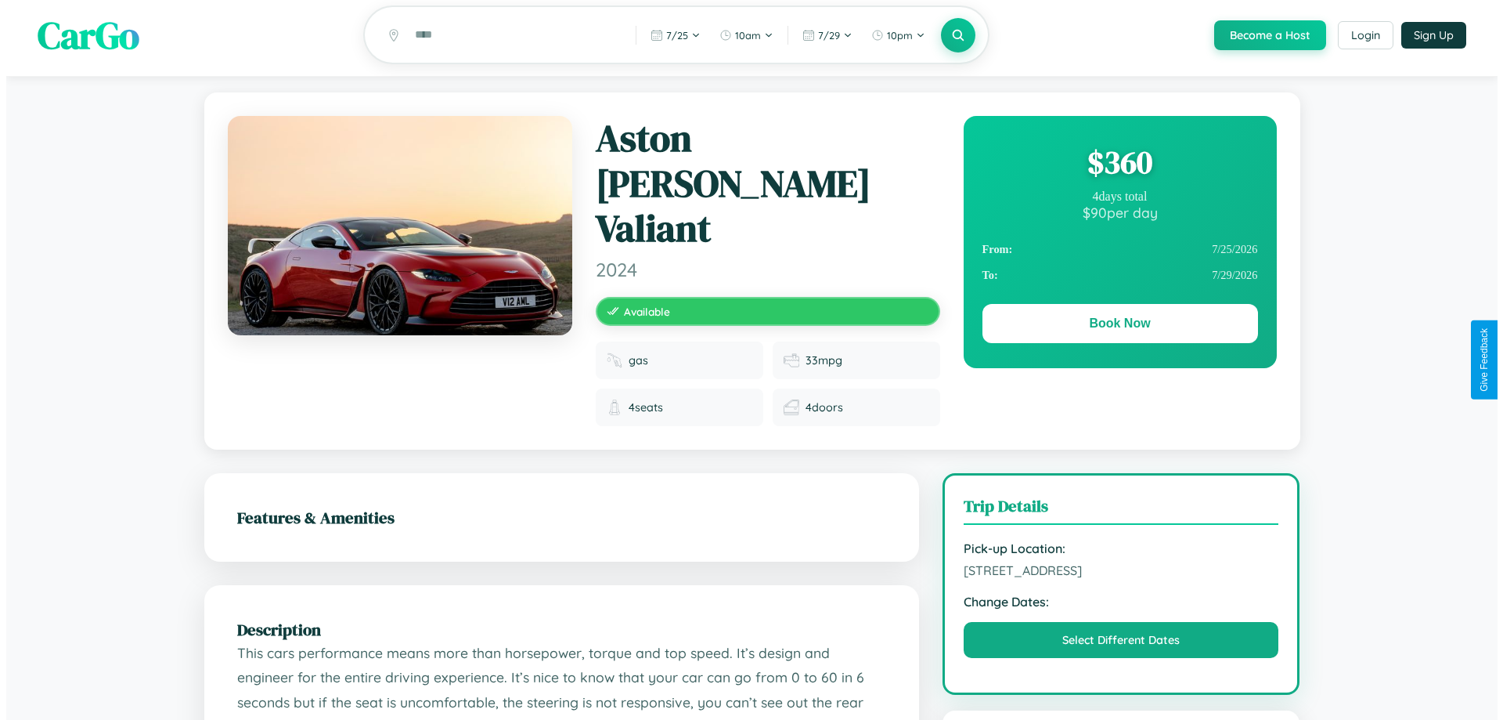
scroll to position [0, 0]
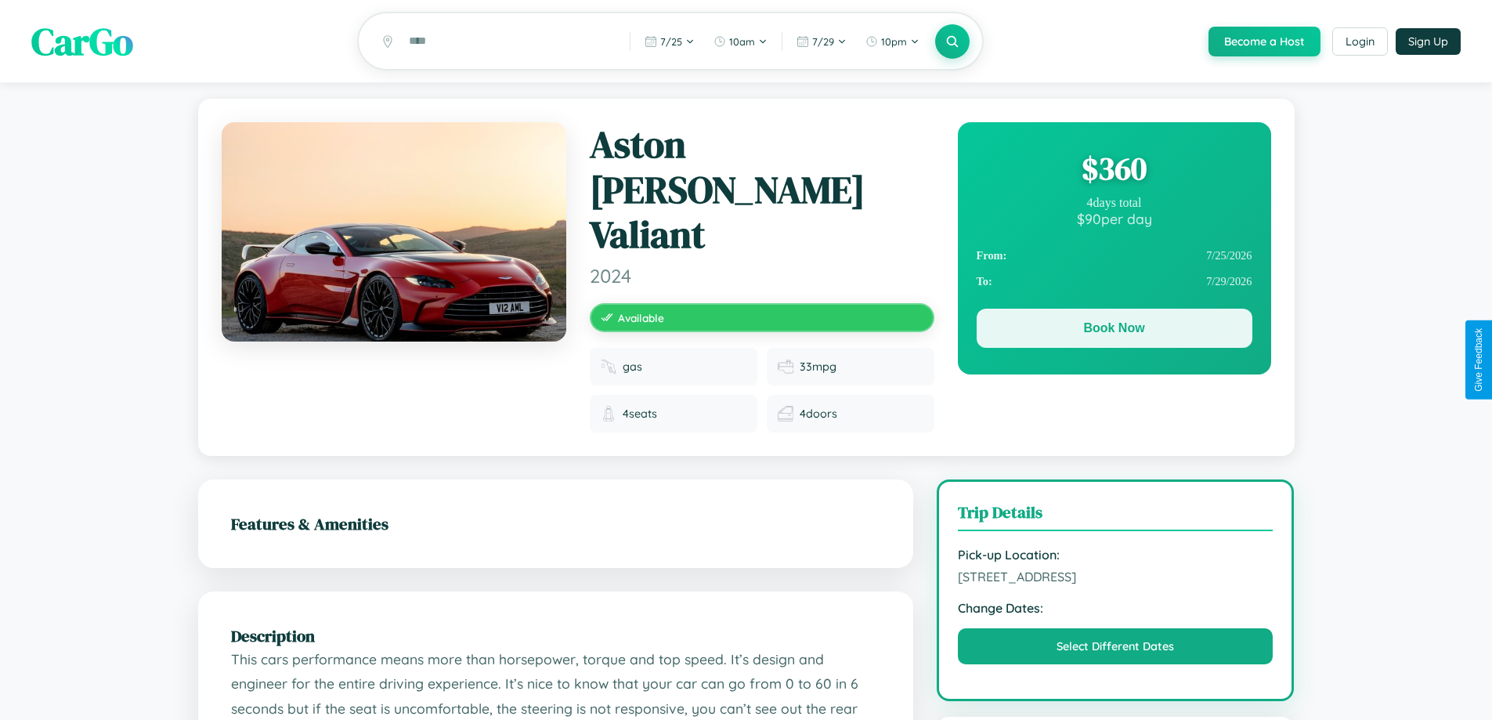
click at [1113, 330] on button "Book Now" at bounding box center [1114, 327] width 276 height 39
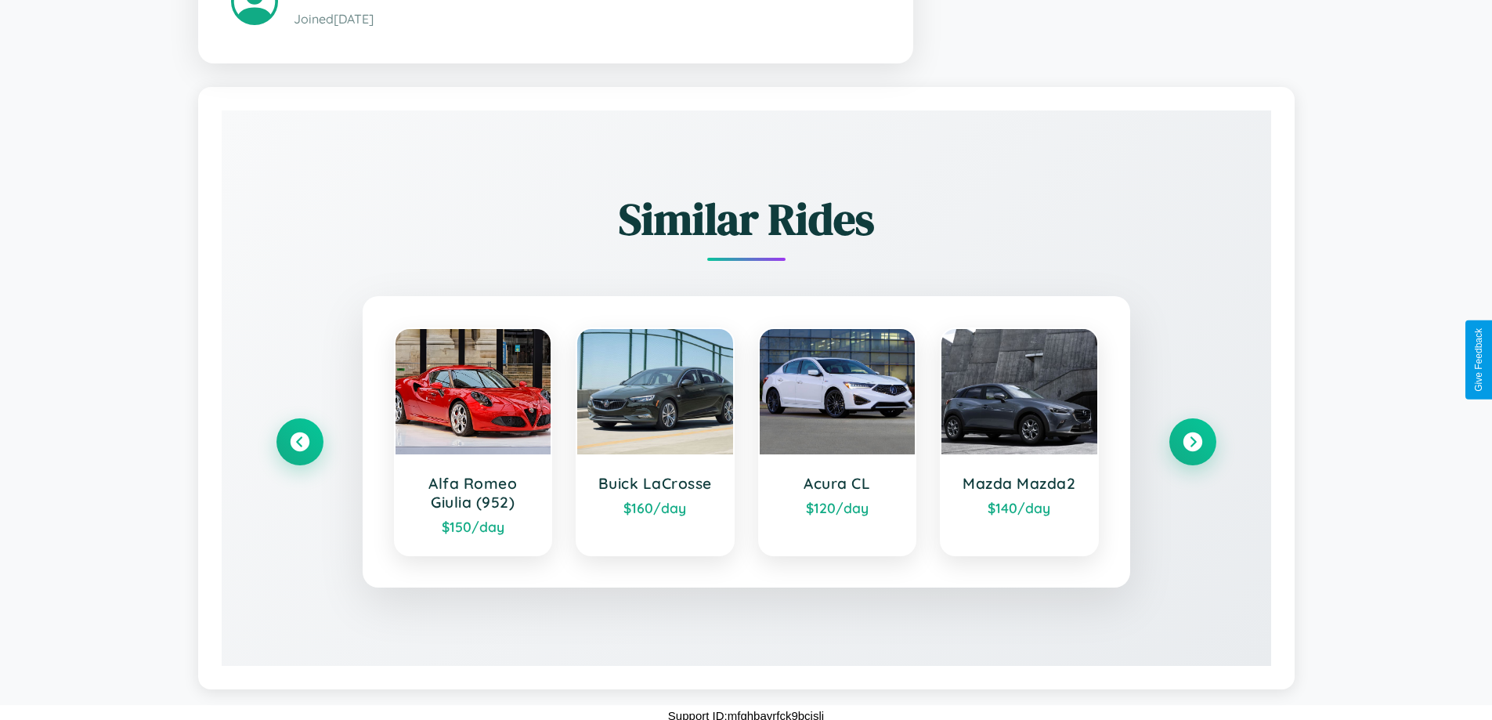
scroll to position [980, 0]
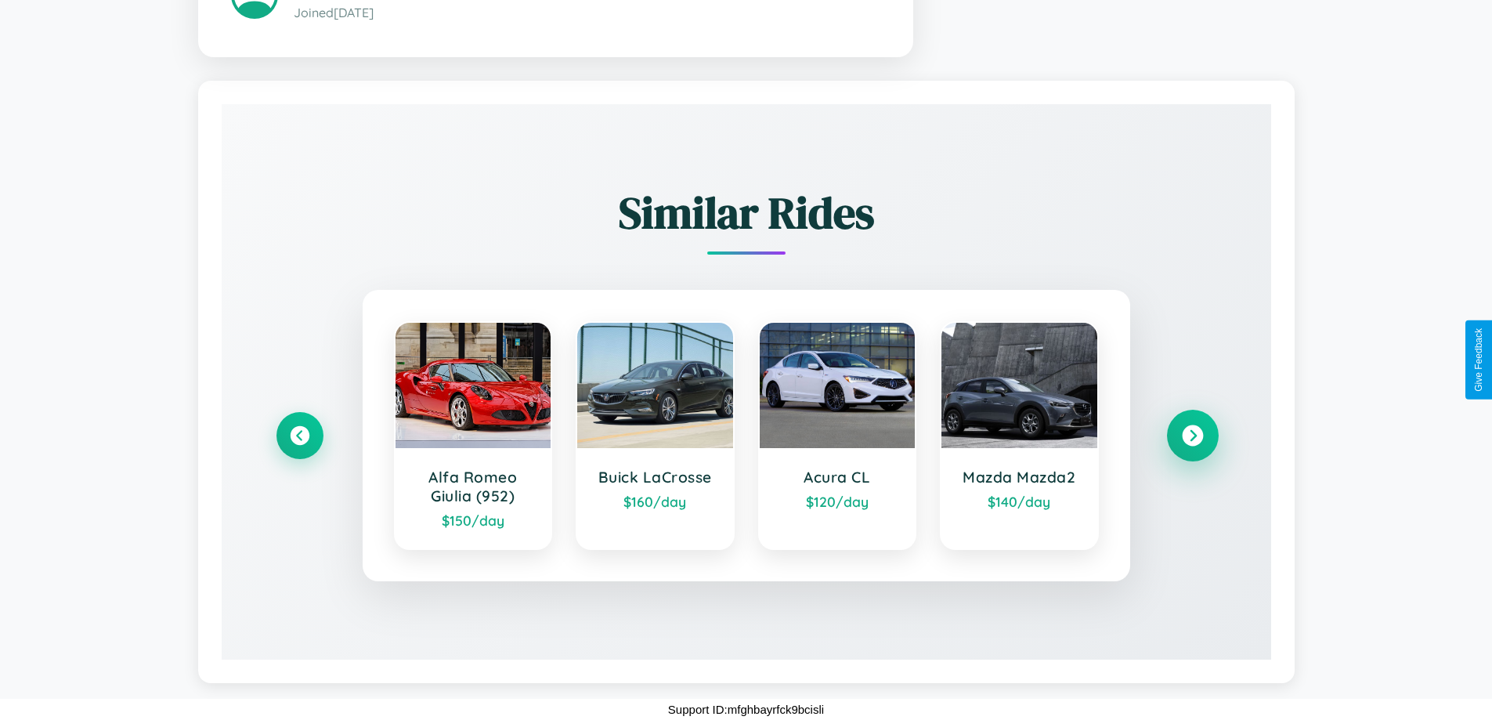
click at [1192, 435] on icon at bounding box center [1191, 434] width 21 height 21
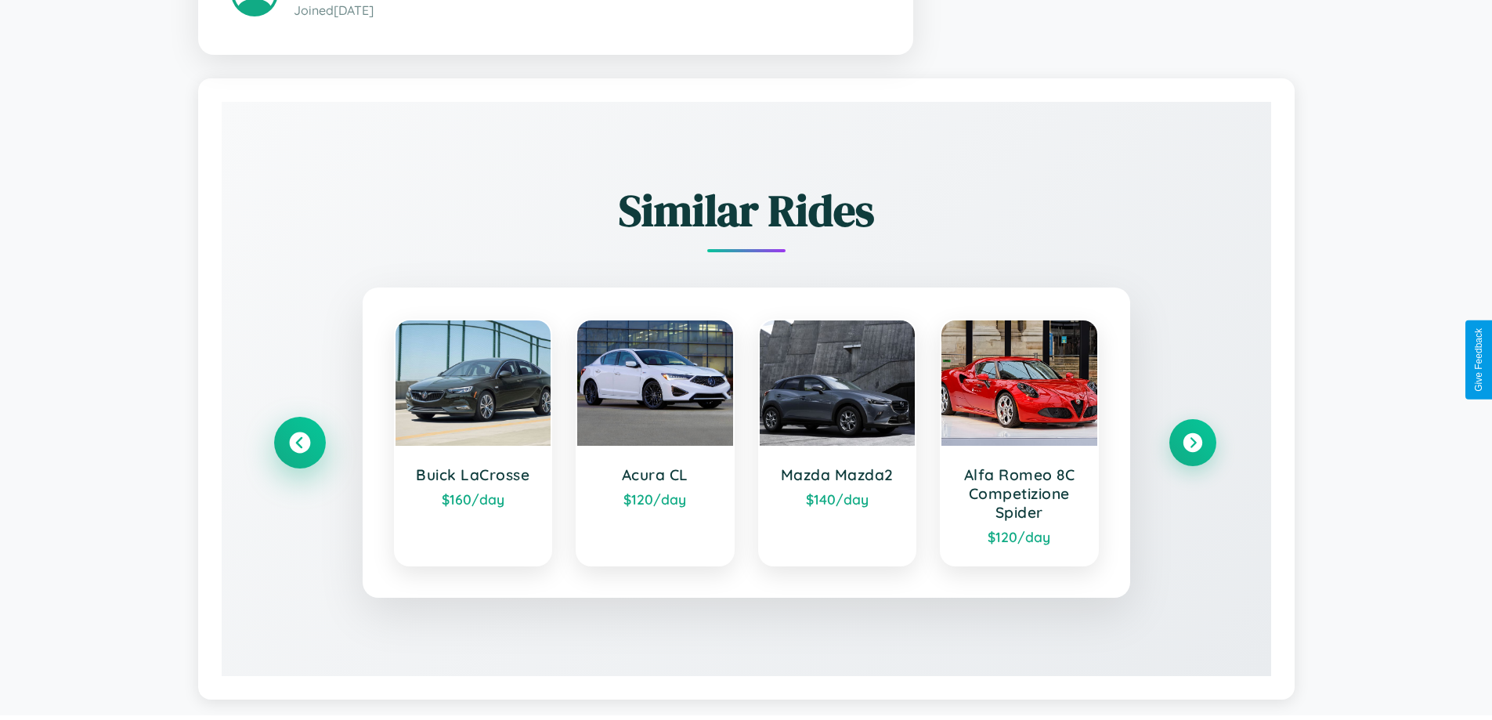
click at [299, 444] on icon at bounding box center [299, 441] width 21 height 21
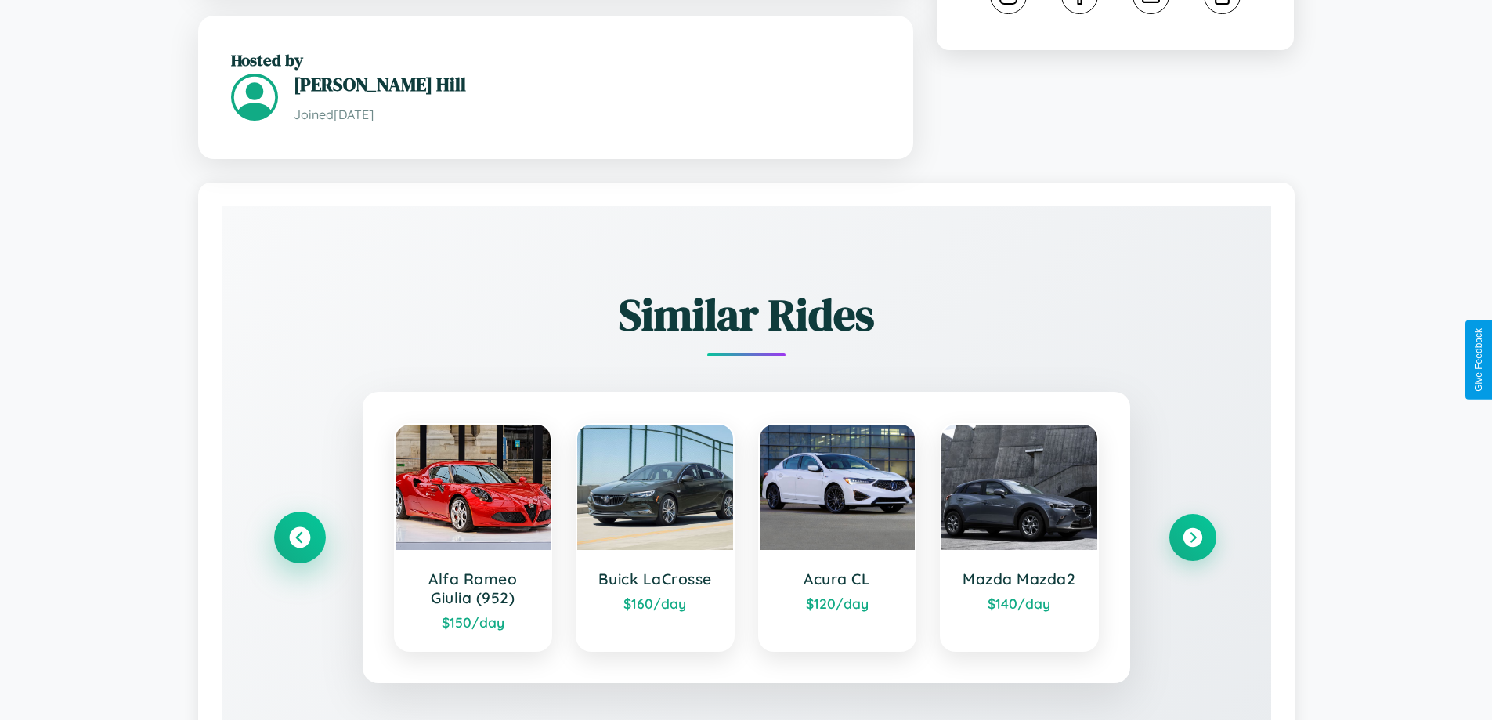
scroll to position [530, 0]
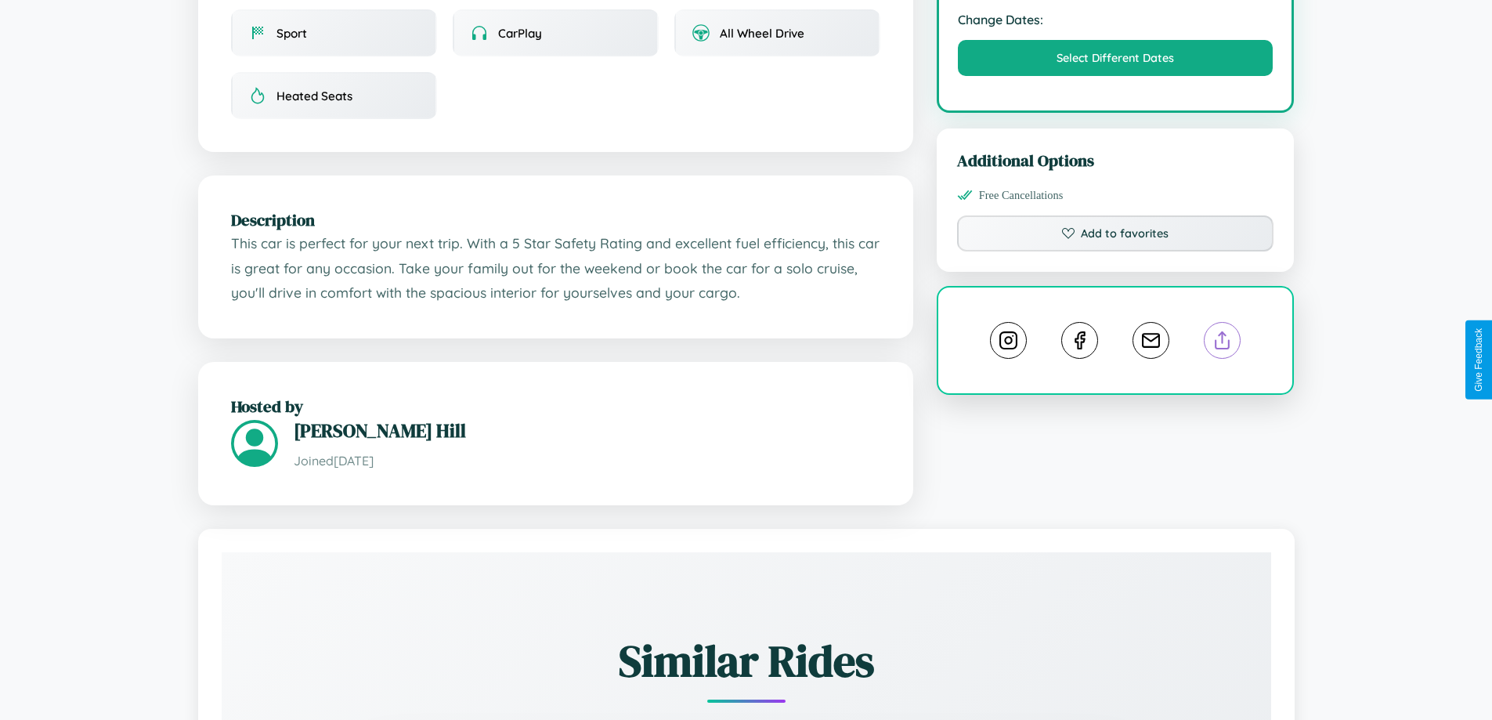
click at [1222, 343] on line at bounding box center [1222, 337] width 0 height 11
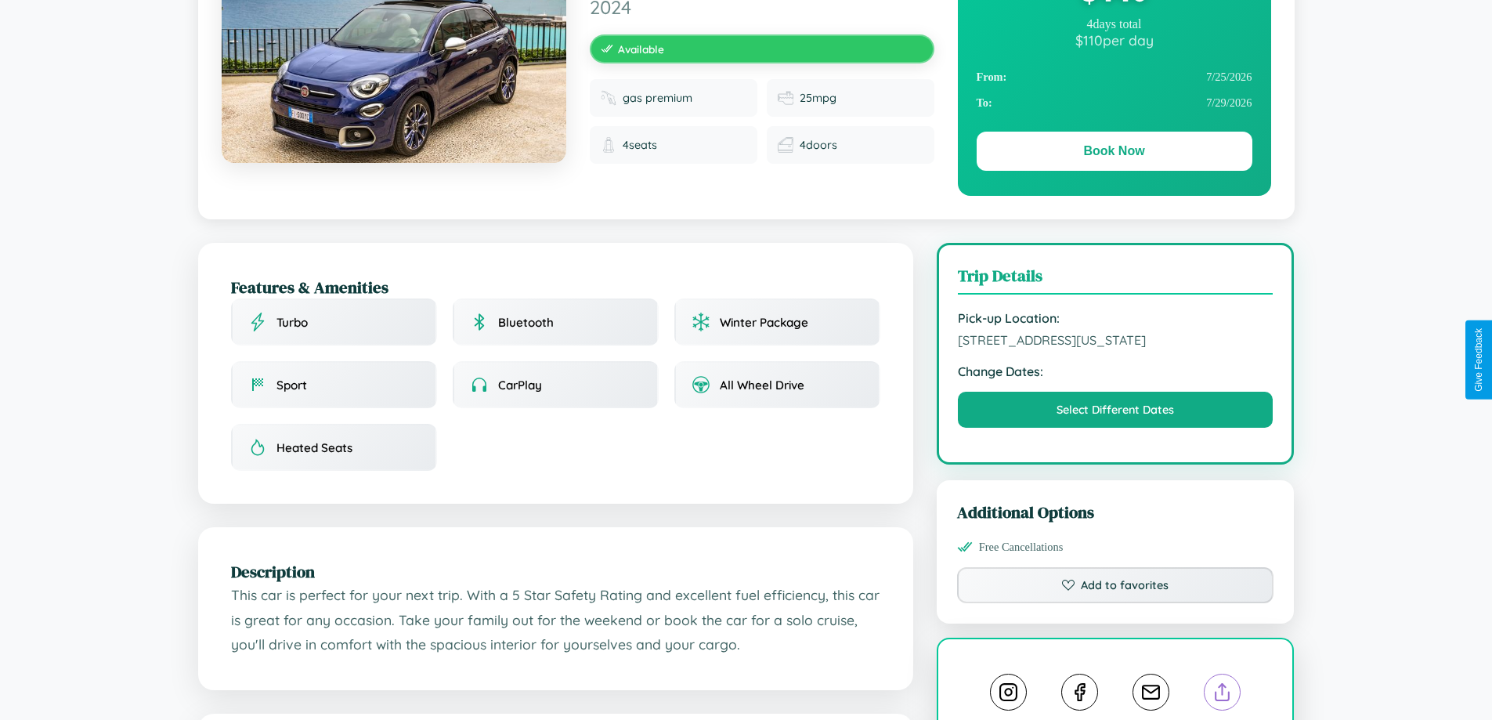
scroll to position [169, 0]
